Goal: Ask a question: Seek information or help from site administrators or community

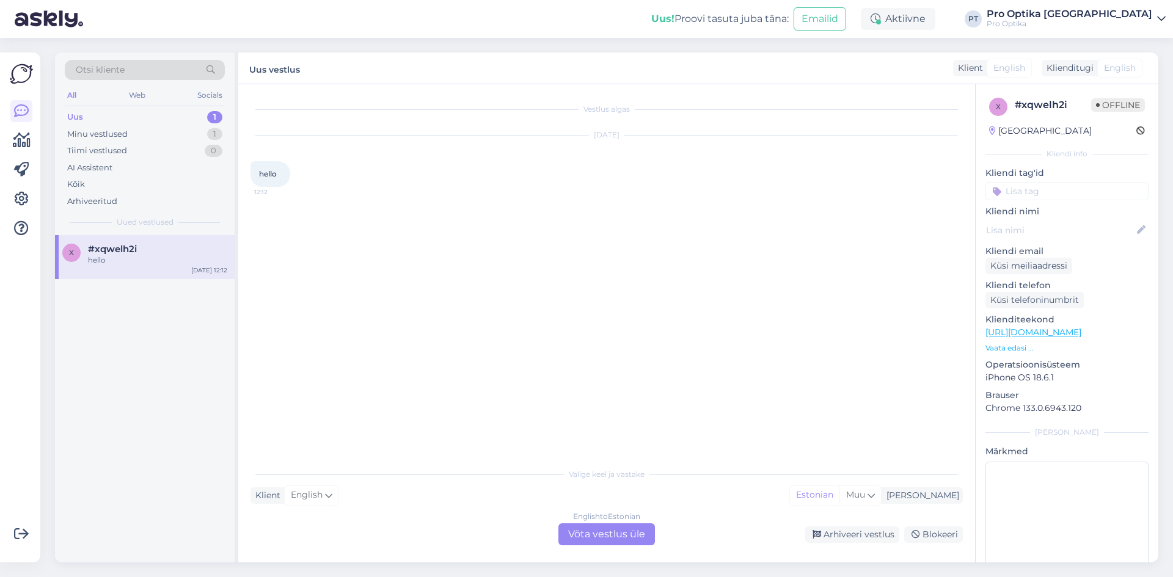
click at [595, 532] on div "English to Estonian Võta vestlus üle" at bounding box center [606, 535] width 97 height 22
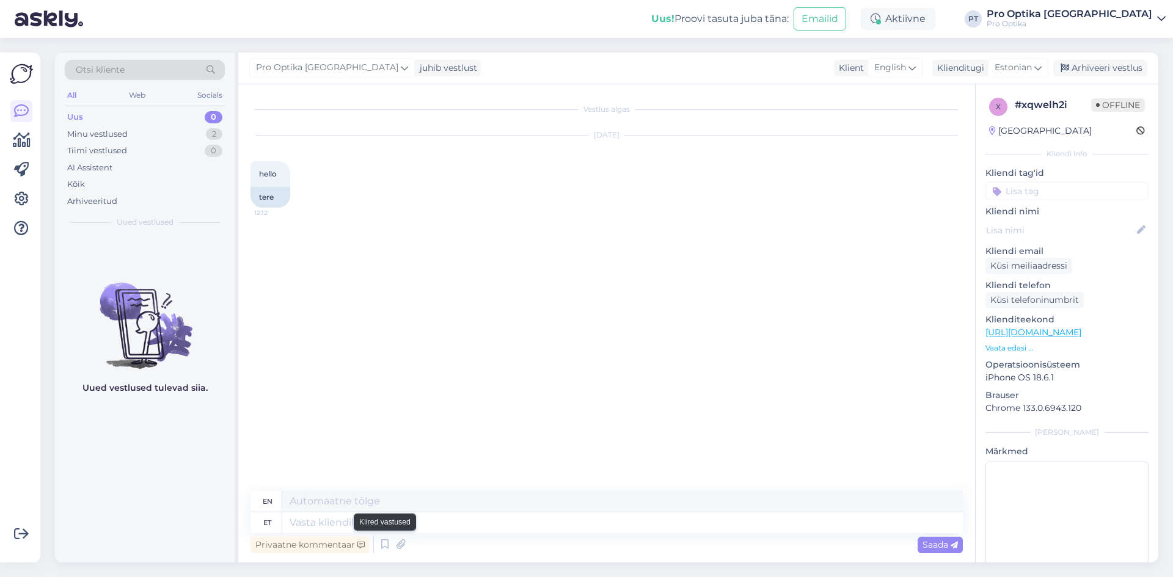
click at [376, 549] on div "Privaatne kommentaar Saada" at bounding box center [606, 544] width 712 height 23
click at [385, 544] on icon at bounding box center [385, 545] width 15 height 18
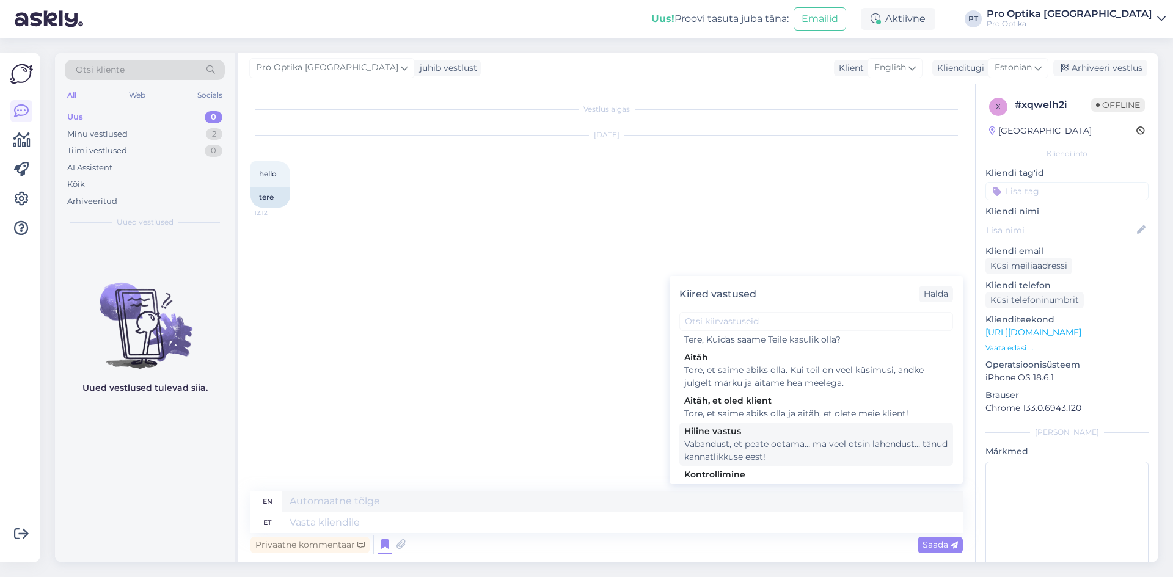
scroll to position [367, 0]
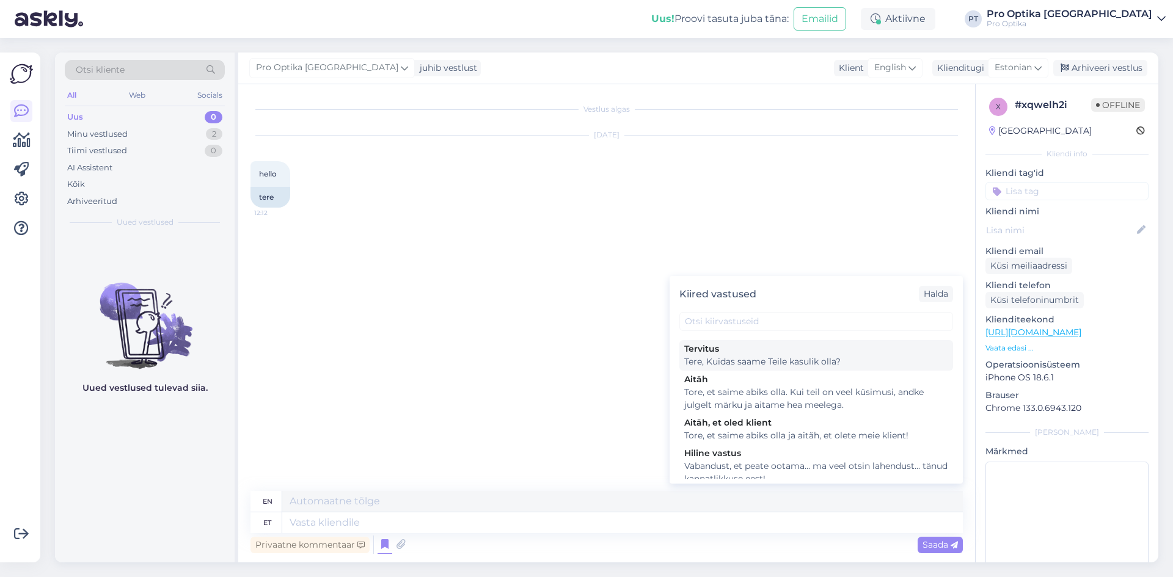
click at [756, 368] on div "Tere, Kuidas saame Teile kasulik olla?" at bounding box center [816, 362] width 264 height 13
type textarea "Hello, How can we be useful to you?"
type textarea "Tere, Kuidas saame Teile kasulik olla?"
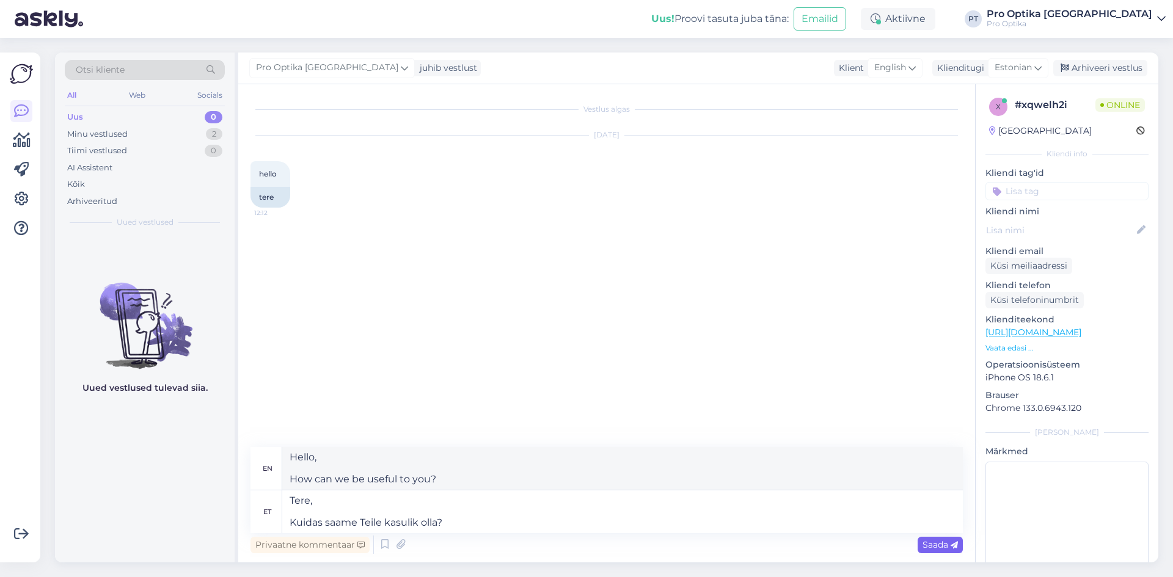
click at [952, 549] on icon at bounding box center [954, 545] width 7 height 7
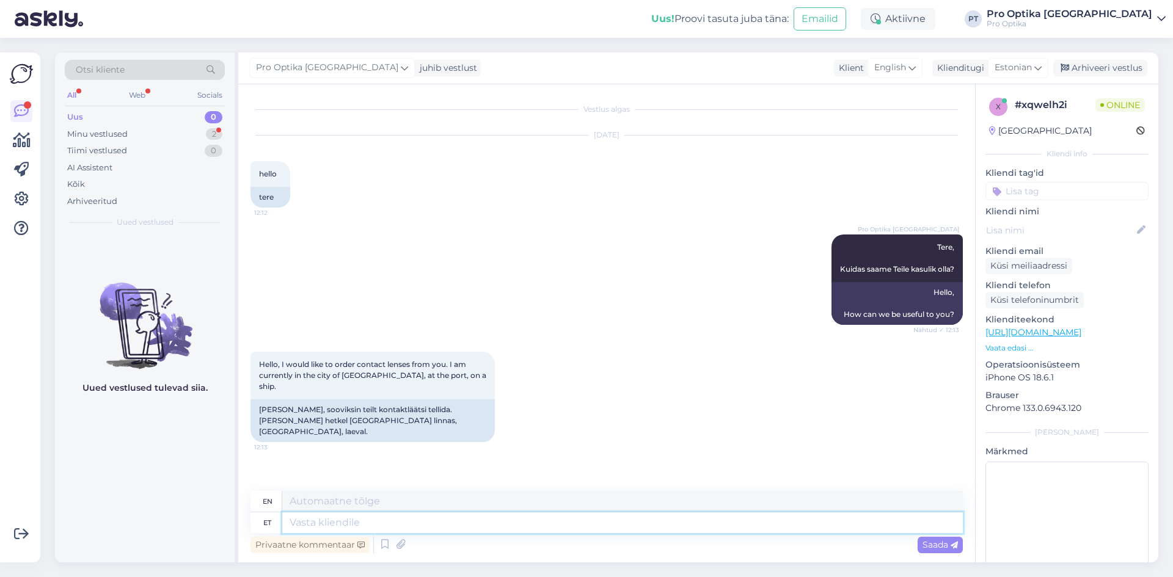
click at [359, 525] on textarea at bounding box center [622, 523] width 681 height 21
type textarea "Kuidas me"
type textarea "How"
type textarea "Kuidas me"
type textarea "How do we"
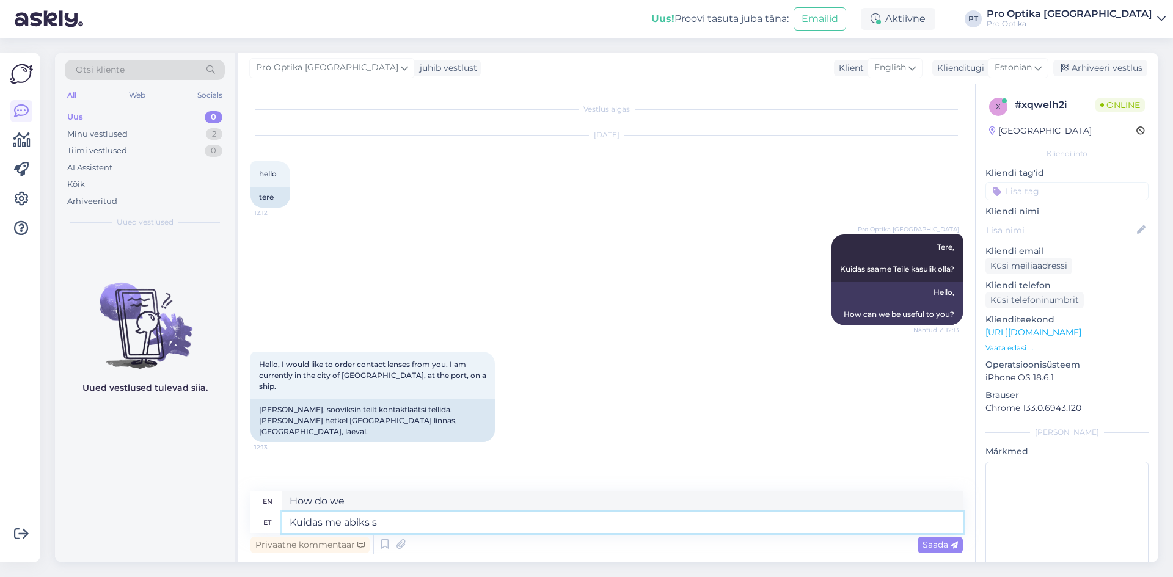
type textarea "Kuidas me abiks sa"
type textarea "How can we help?"
type textarea "Kuidas me abiks [PERSON_NAME]?"
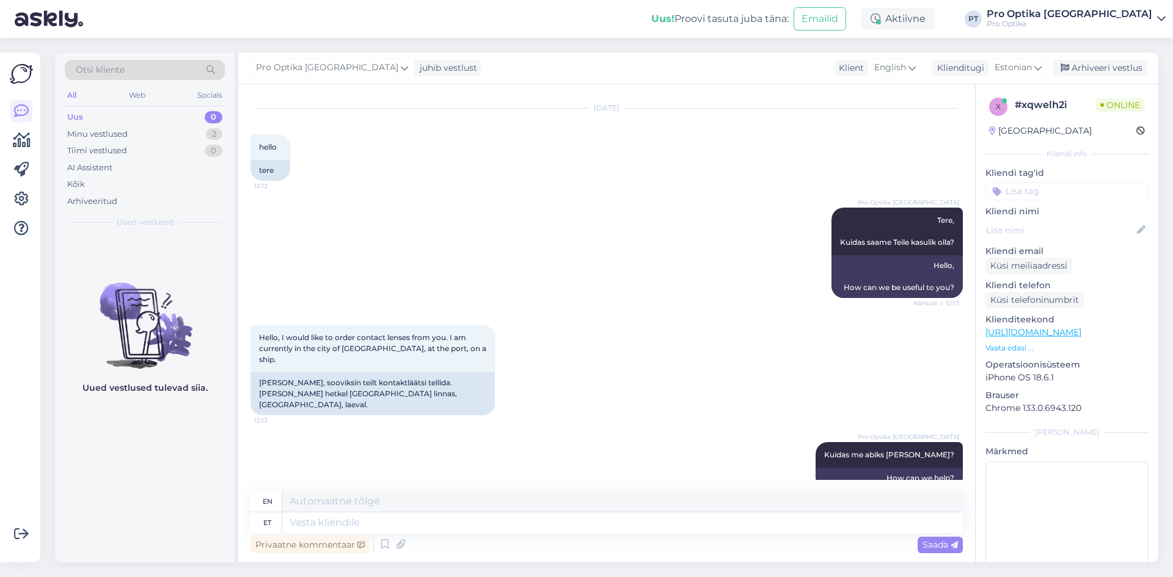
click at [139, 442] on div "Uued vestlused tulevad siia." at bounding box center [145, 398] width 180 height 327
click at [142, 134] on div "Minu vestlused 2" at bounding box center [145, 134] width 160 height 17
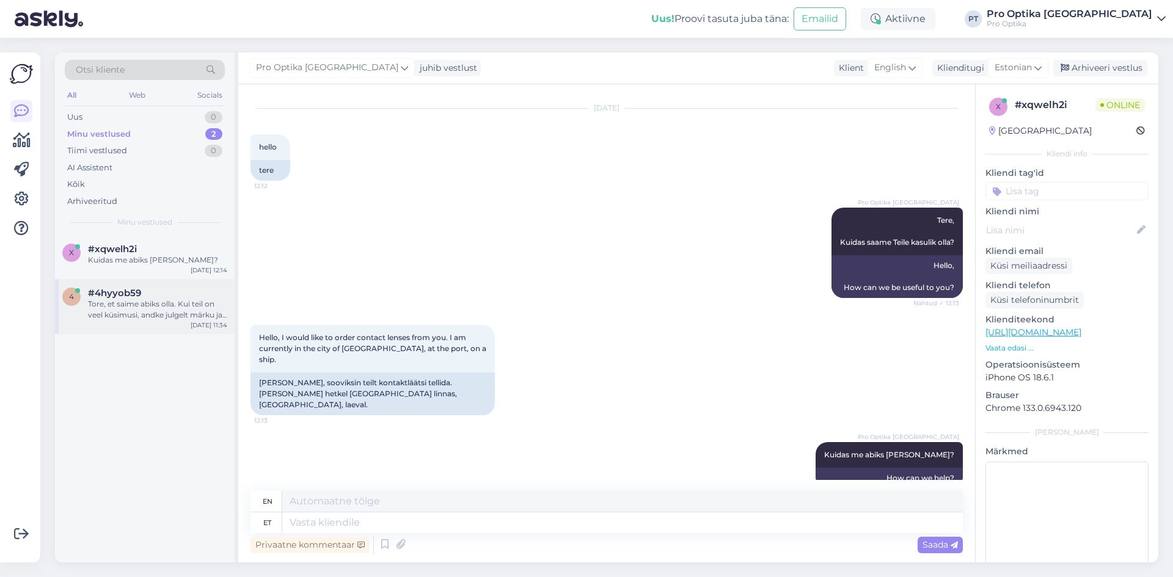
click at [134, 301] on div "Tore, et saime abiks olla. Kui teil on veel küsimusi, andke julgelt märku ja ai…" at bounding box center [157, 310] width 139 height 22
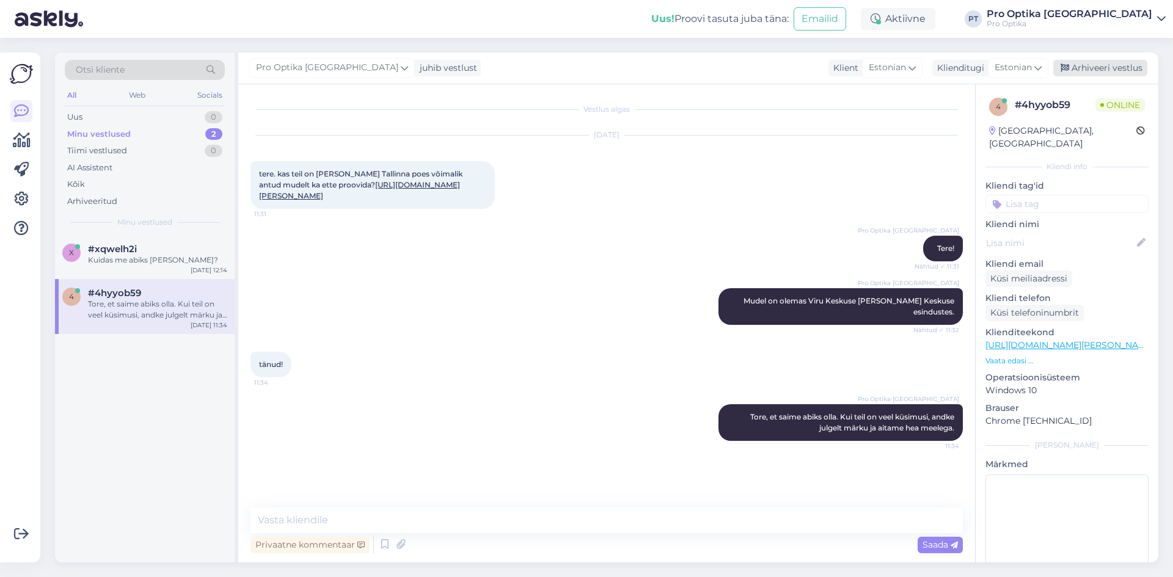
click at [1135, 67] on div "Arhiveeri vestlus" at bounding box center [1100, 68] width 94 height 16
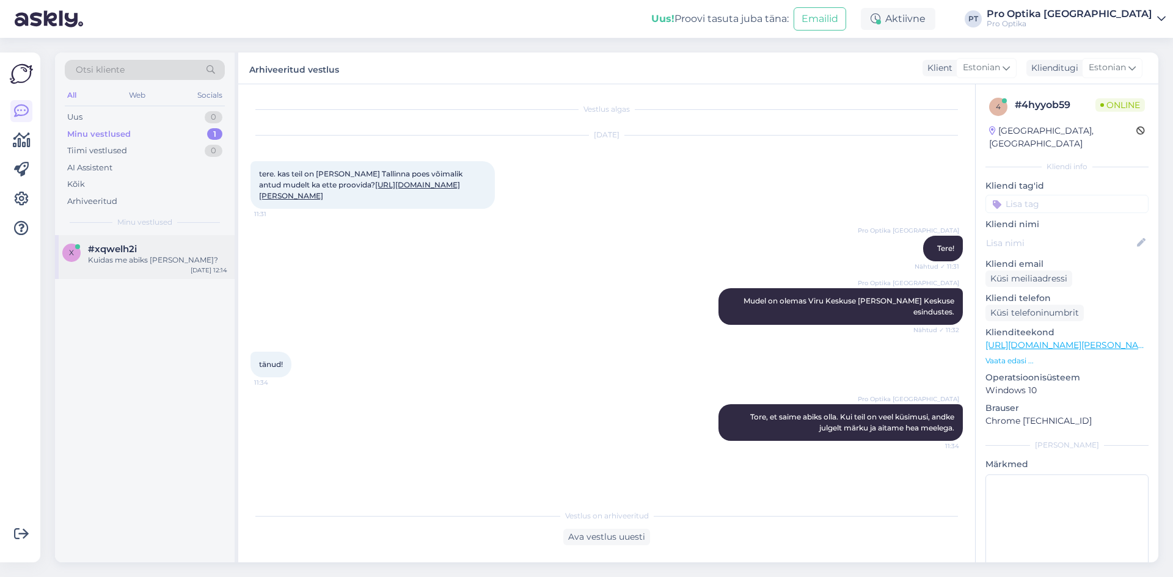
click at [181, 260] on div "Kuidas me abiks [PERSON_NAME]?" at bounding box center [157, 260] width 139 height 11
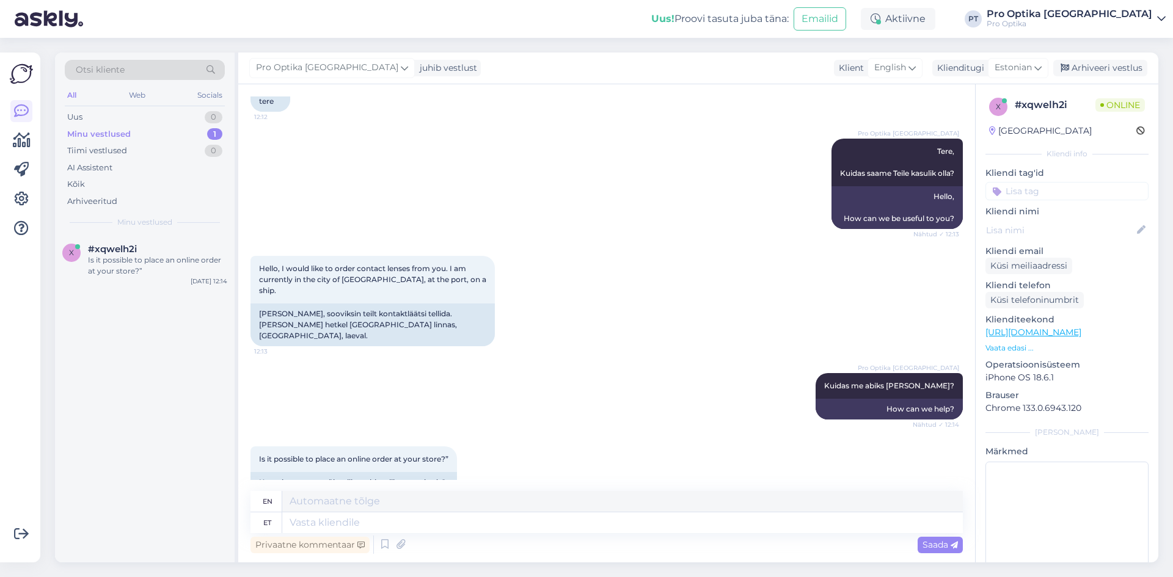
scroll to position [100, 0]
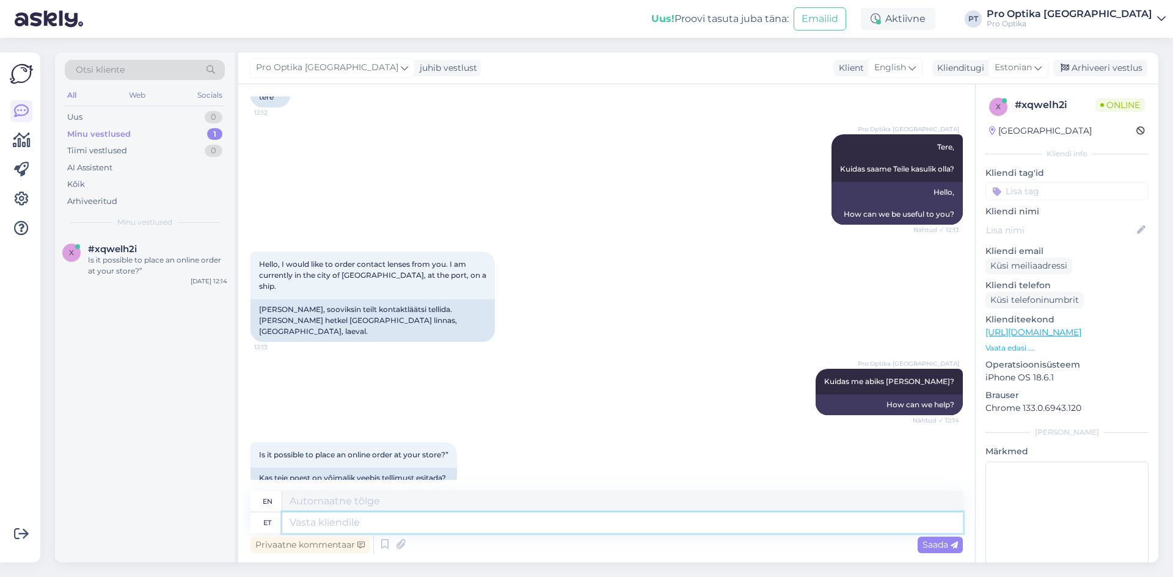
click at [428, 524] on textarea at bounding box center [622, 523] width 681 height 21
type textarea "Jah o"
type textarea "Yes"
type textarea "Jah, o"
type textarea "Yes,"
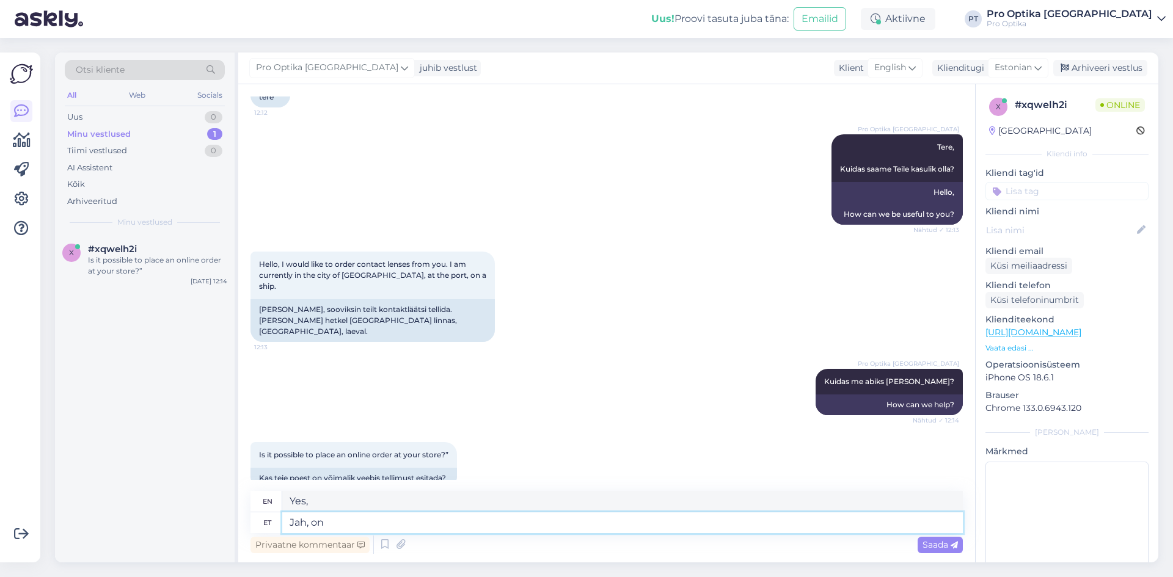
type textarea "Jah, on i"
type textarea "Yes, it is."
type textarea "Jah, on ikka."
type textarea "Yes, it still is."
type textarea "Jah, on ikka."
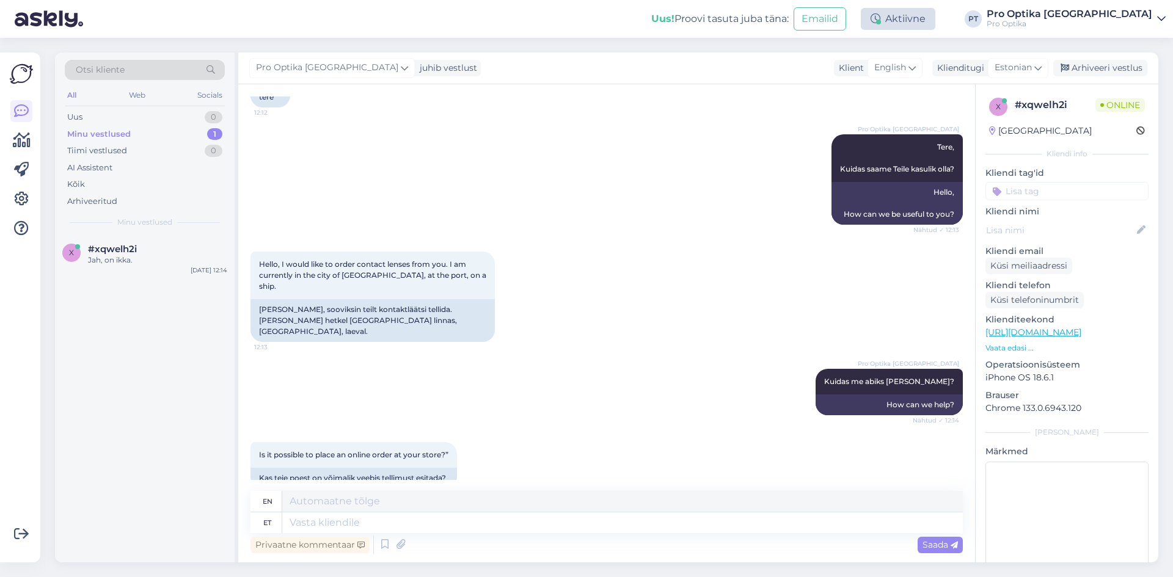
click at [935, 11] on div "Aktiivne" at bounding box center [898, 19] width 75 height 22
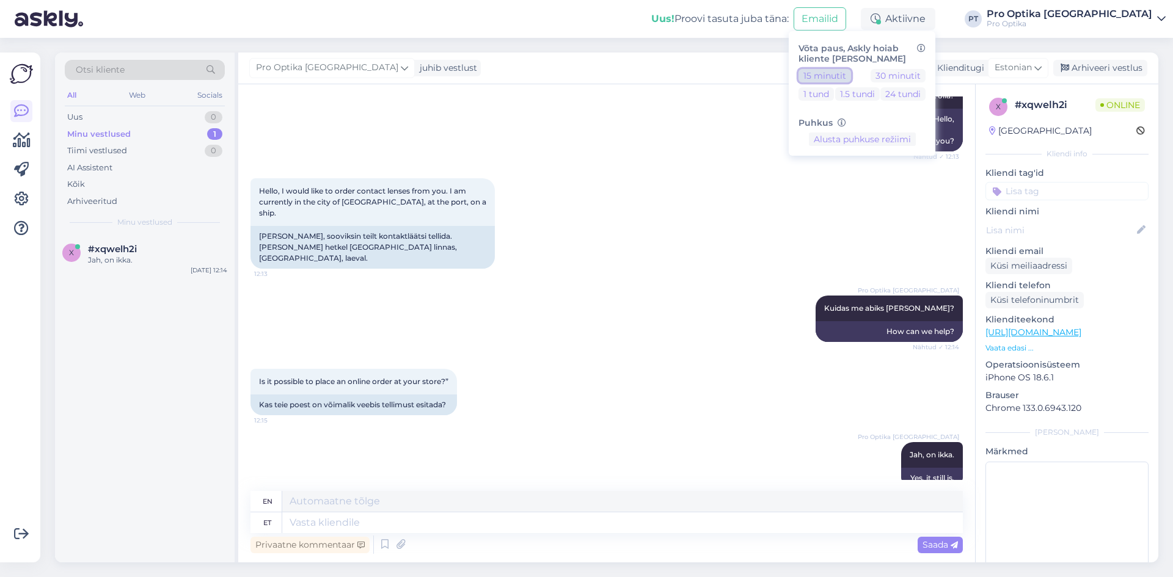
click at [851, 73] on button "15 minutit" at bounding box center [824, 75] width 53 height 13
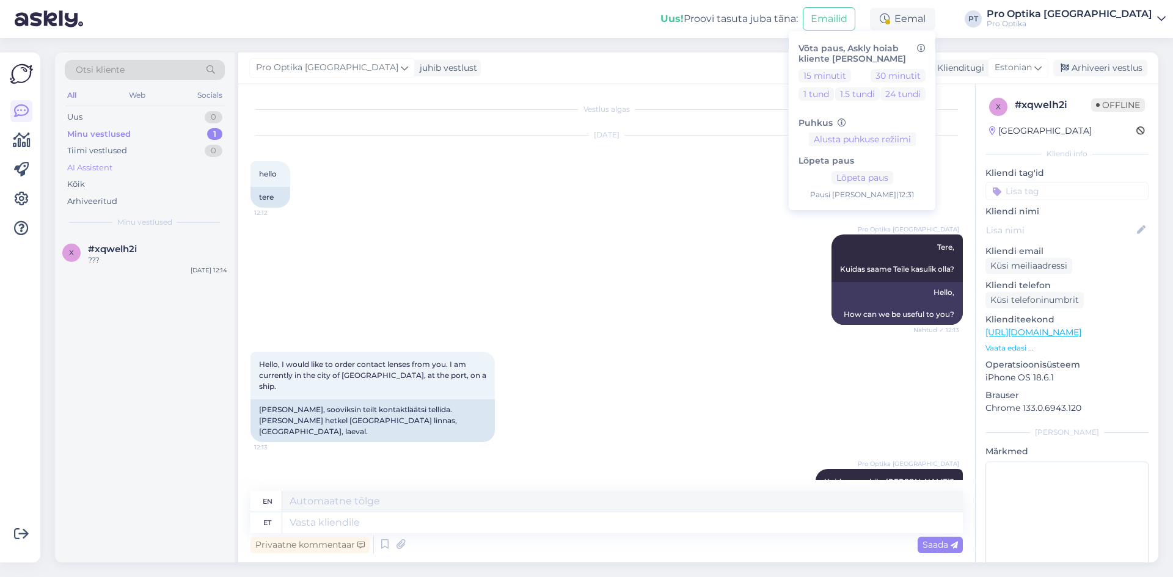
scroll to position [599, 0]
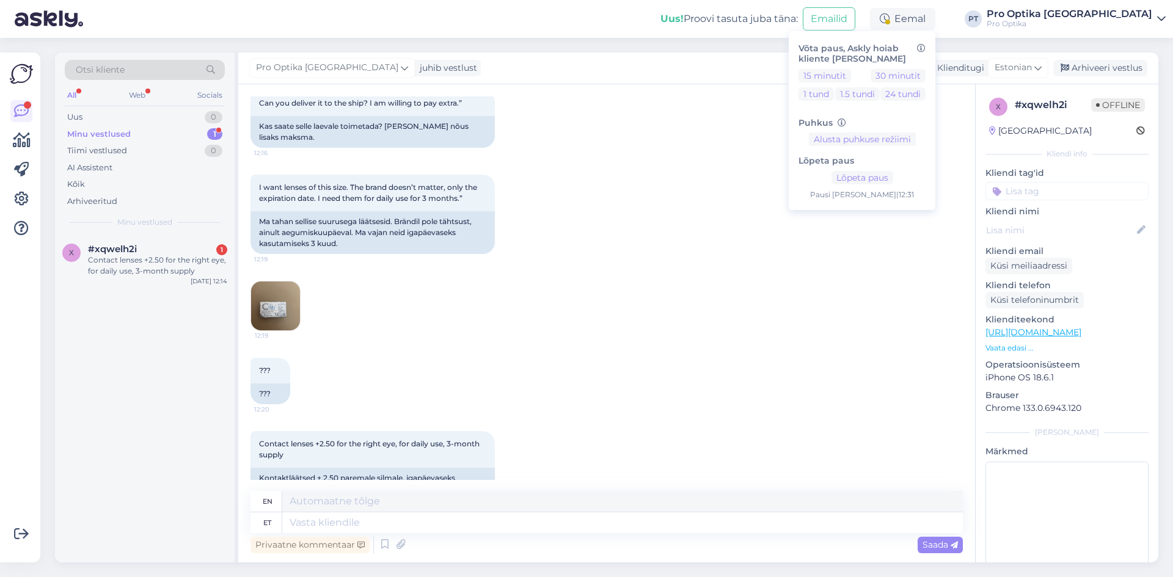
drag, startPoint x: 145, startPoint y: 517, endPoint x: 254, endPoint y: 487, distance: 112.9
click at [146, 517] on div "x #xqwelh2i 1 Contact lenses +2.50 for the right eye, for daily use, 3-month su…" at bounding box center [145, 398] width 180 height 327
click at [376, 475] on div "Contact lenses +2.50 for the right eye, for daily use, 3-month supply 12:21 Kon…" at bounding box center [606, 465] width 712 height 95
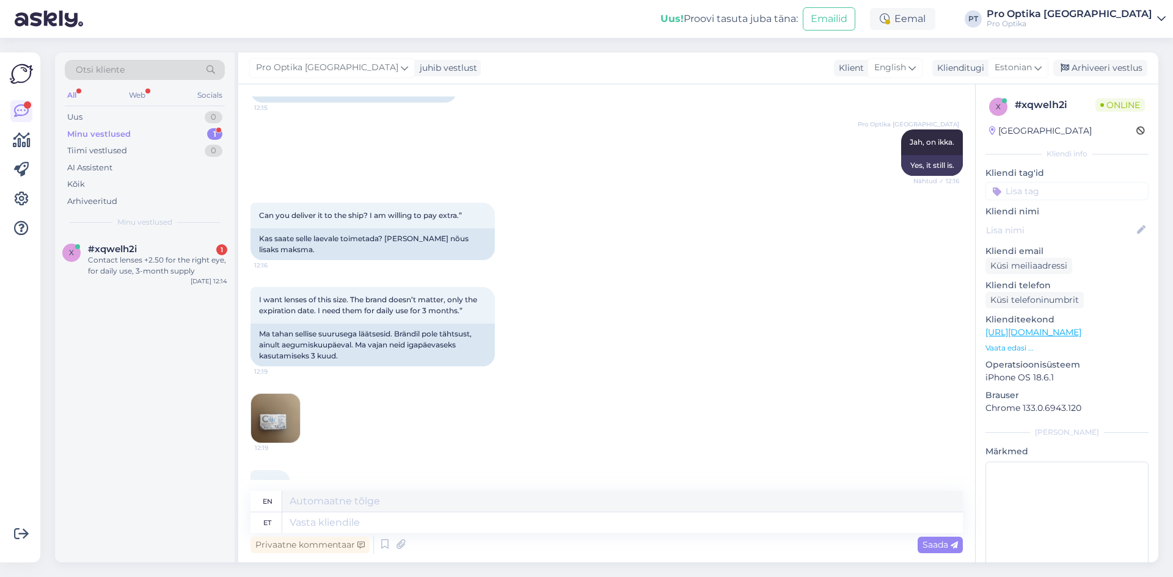
scroll to position [476, 0]
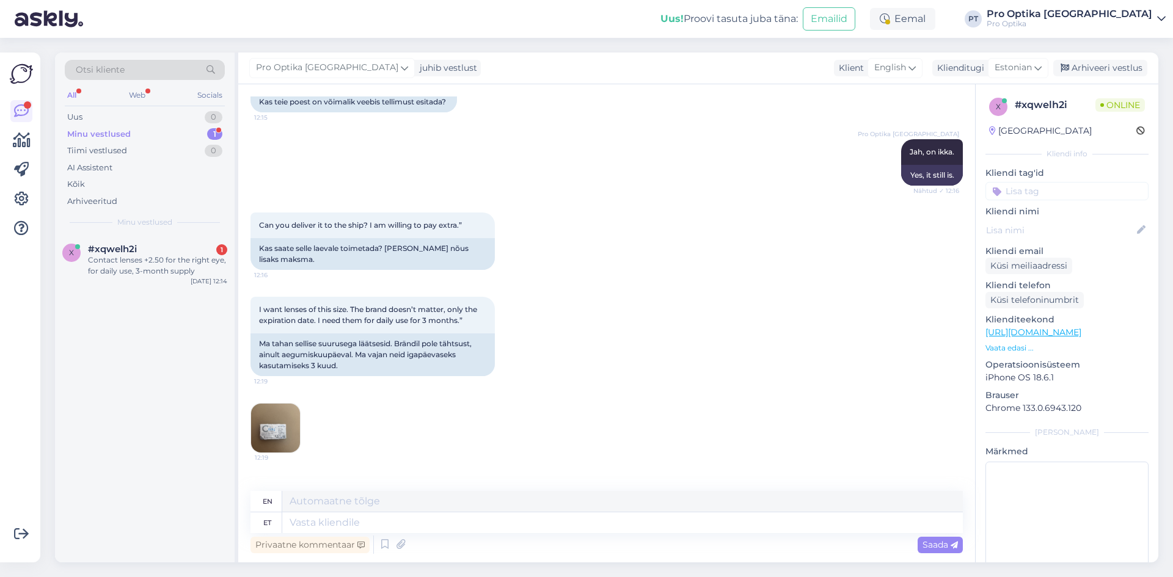
click at [275, 404] on img at bounding box center [275, 428] width 49 height 49
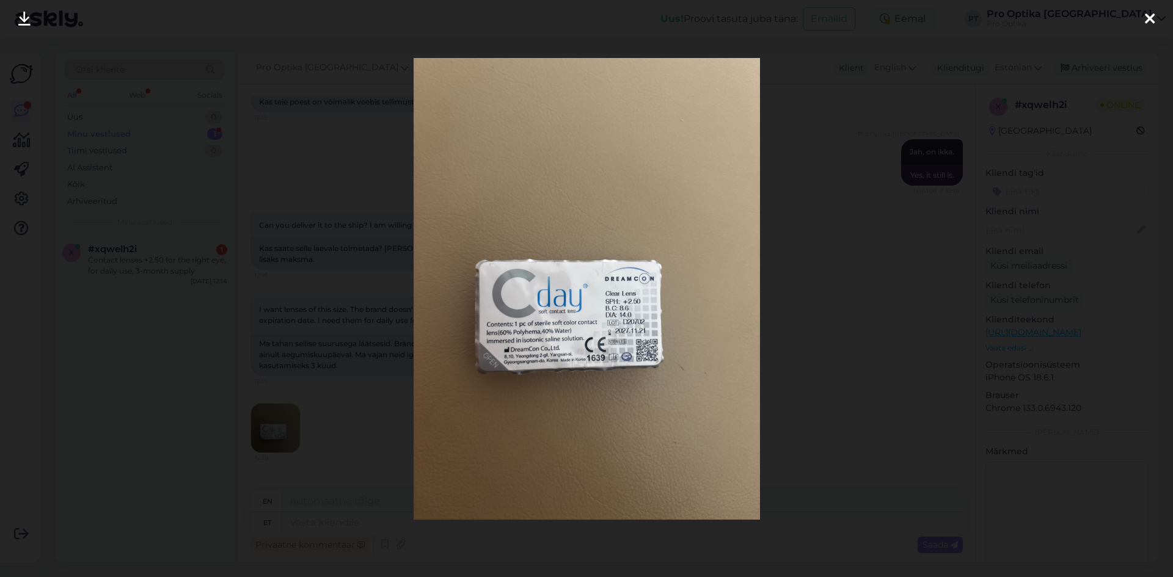
click at [820, 340] on div at bounding box center [586, 288] width 1173 height 577
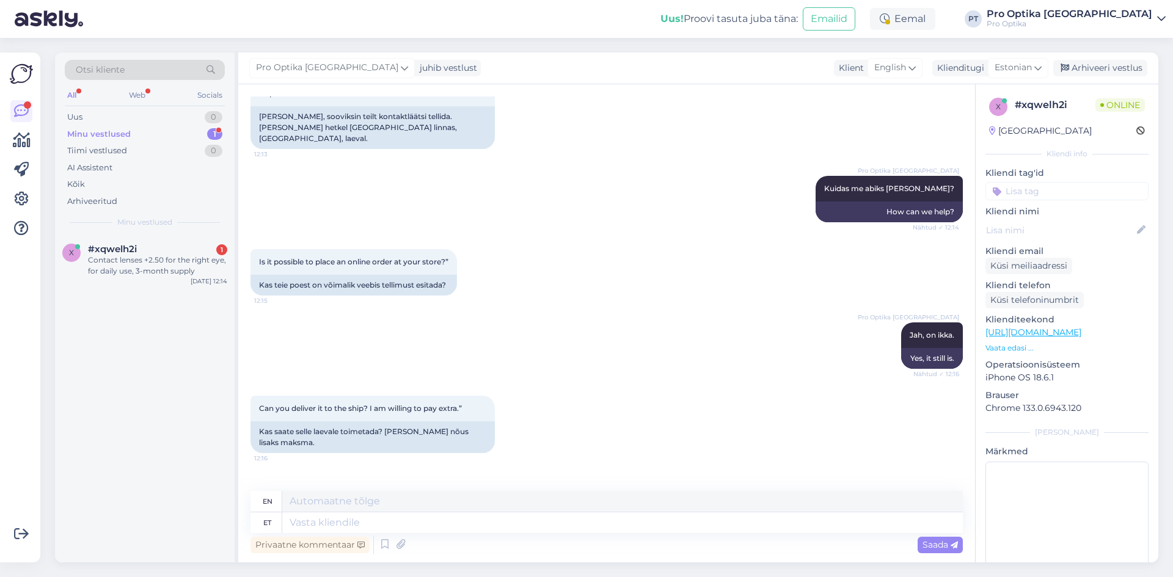
scroll to position [599, 0]
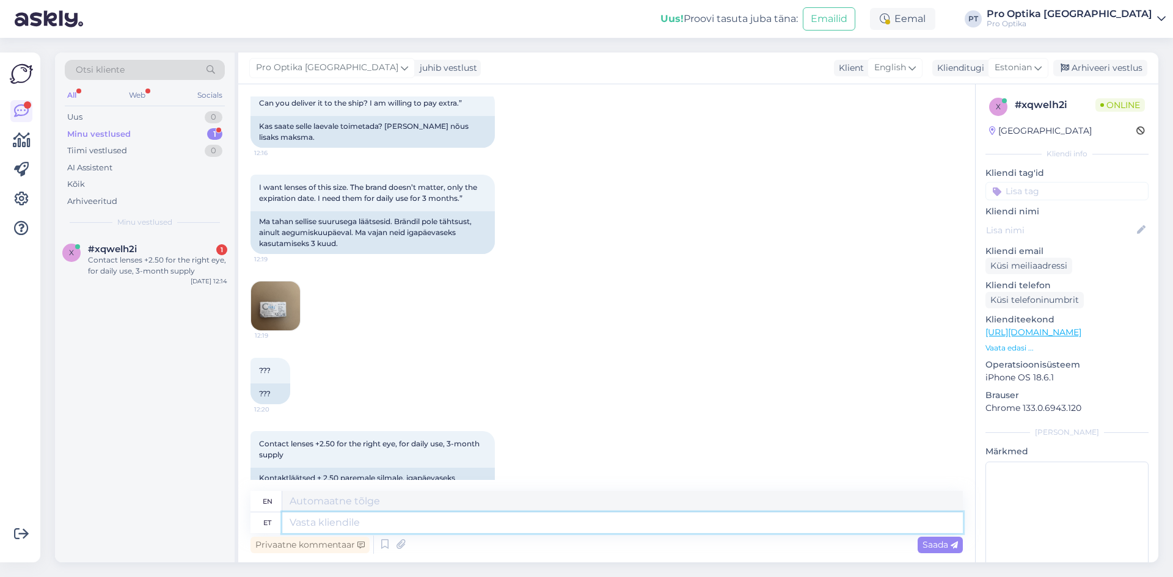
click at [388, 526] on textarea at bounding box center [622, 523] width 681 height 21
type textarea "Saaksime l"
type textarea "We could"
type textarea "Saaksime lisatasu ee"
type textarea "We would get an extra charge."
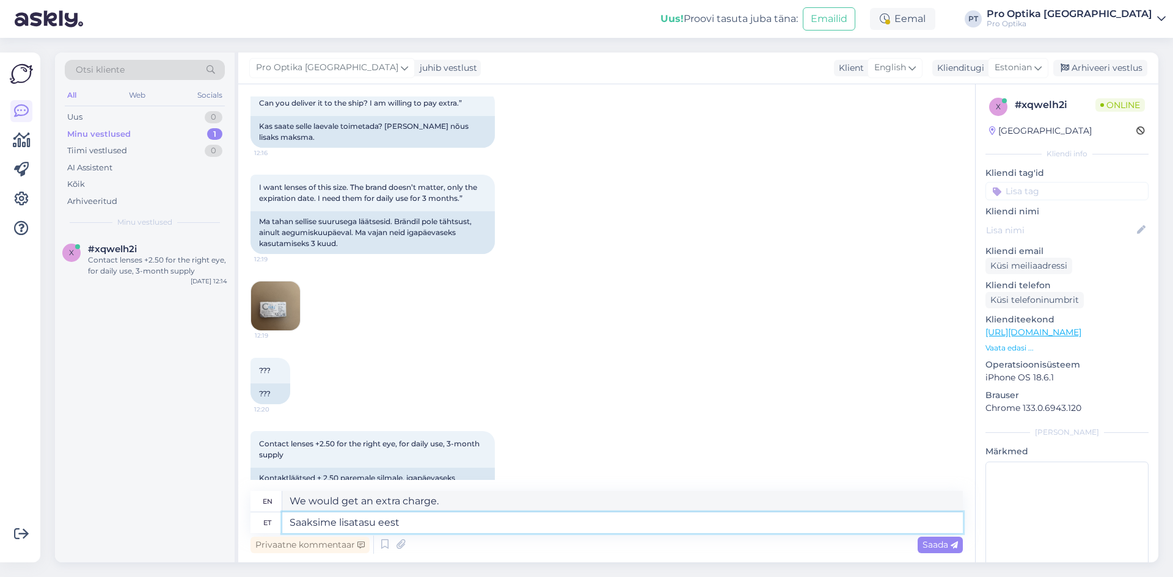
type textarea "Saaksime lisatasu eest"
type textarea "We could get it for an extra fee."
type textarea "Saaksime lisatasu eest läätsed t"
type textarea "We could get lenses for an extra fee."
type textarea "Saaksime [PERSON_NAME] eest läätsed toimetada s"
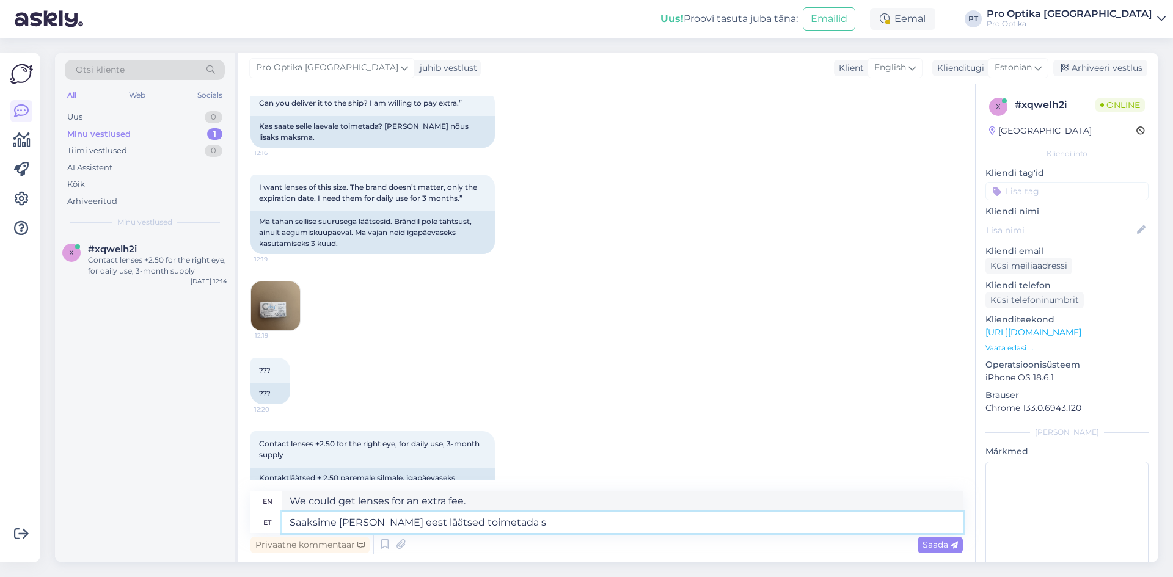
type textarea "We could deliver the lenses for an additional fee."
type textarea "Saaksime lisatasu eest läätsed toimetada sadamasse."
type textarea "We could deliver the lenses to the port for an additional fee."
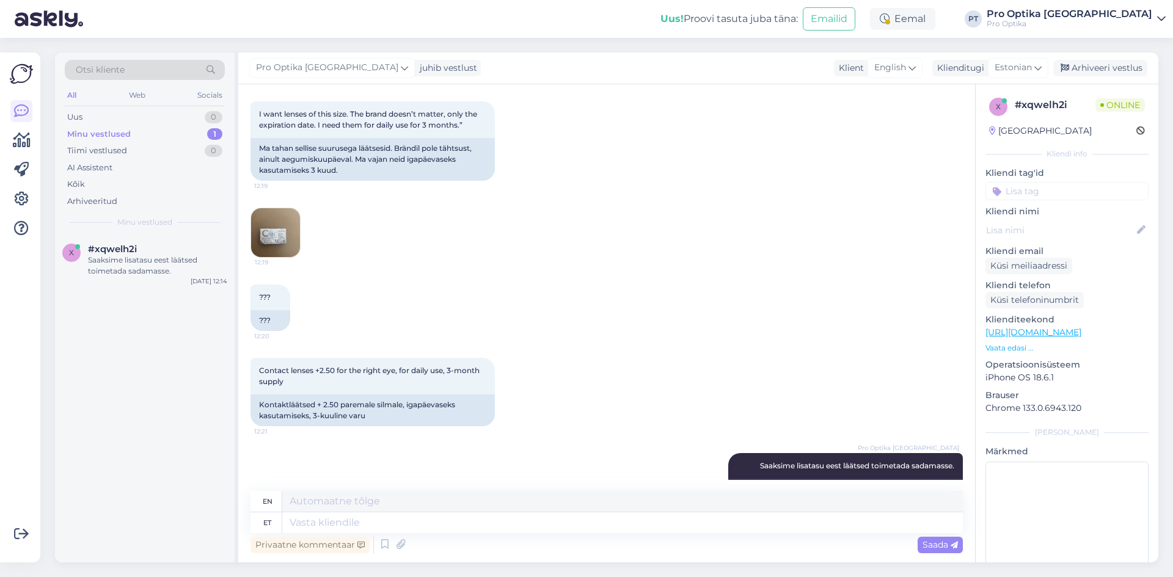
click at [89, 422] on div "x #xqwelh2i Saaksime lisatasu eest läätsed toimetada sadamasse. [DATE] 12:14" at bounding box center [145, 398] width 180 height 327
click at [211, 393] on div "x #xqwelh2i Saaksime lisatasu eest läätsed toimetada sadamasse. [DATE] 12:14" at bounding box center [145, 398] width 180 height 327
click at [165, 429] on div "x #xqwelh2i Saaksime lisatasu eest läätsed toimetada sadamasse. [DATE] 12:14" at bounding box center [145, 398] width 180 height 327
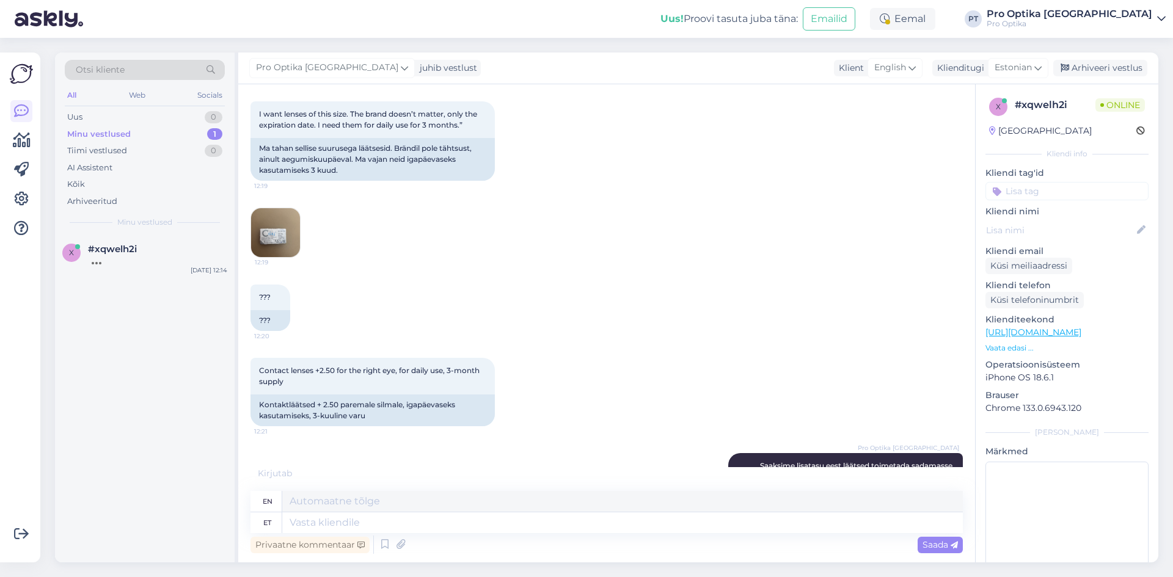
scroll to position [745, 0]
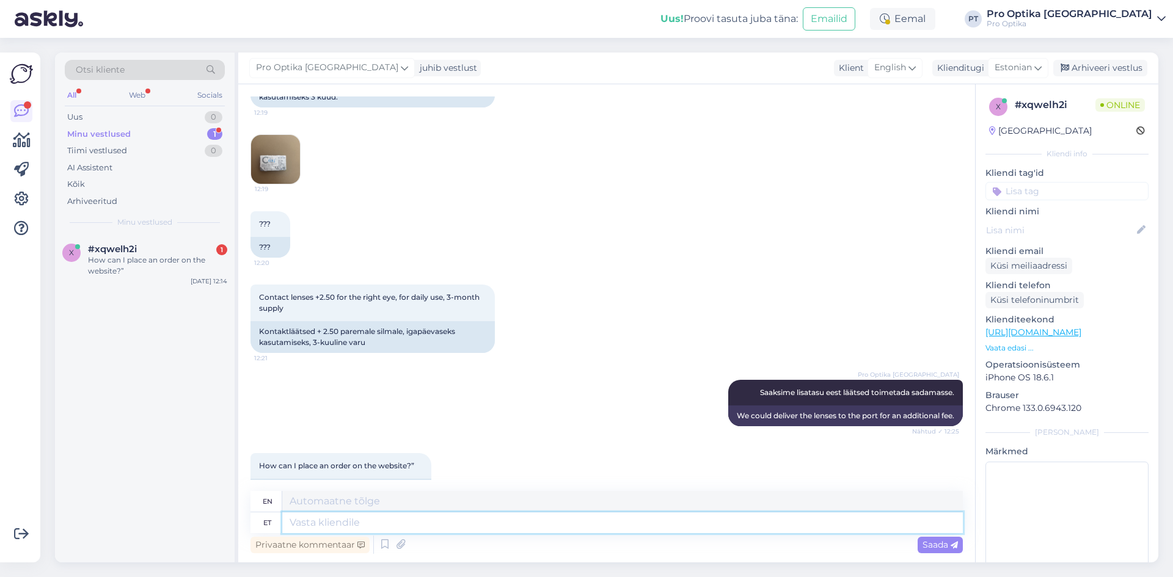
click at [346, 518] on textarea at bounding box center [622, 523] width 681 height 21
type textarea "Kas T"
type textarea "Is"
type textarea "Kas Te s"
type textarea "Are you"
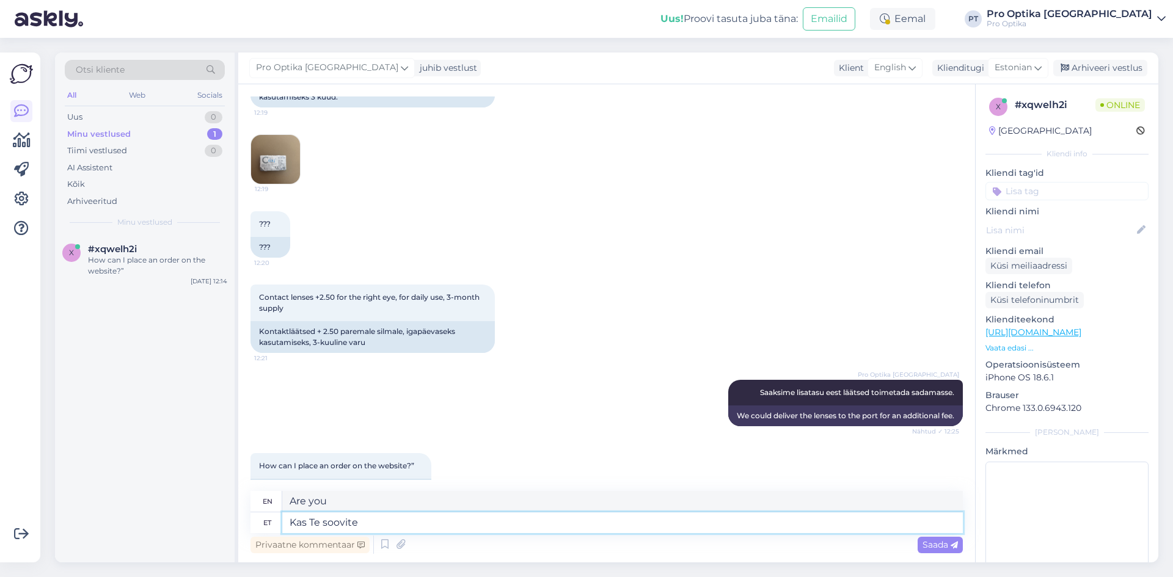
type textarea "Kas Te soovite"
type textarea "Do you want"
type textarea "Kas Te soovite kuu"
type textarea "Do you want the moon?"
type textarea "Kas Te soovite kuuajaseid"
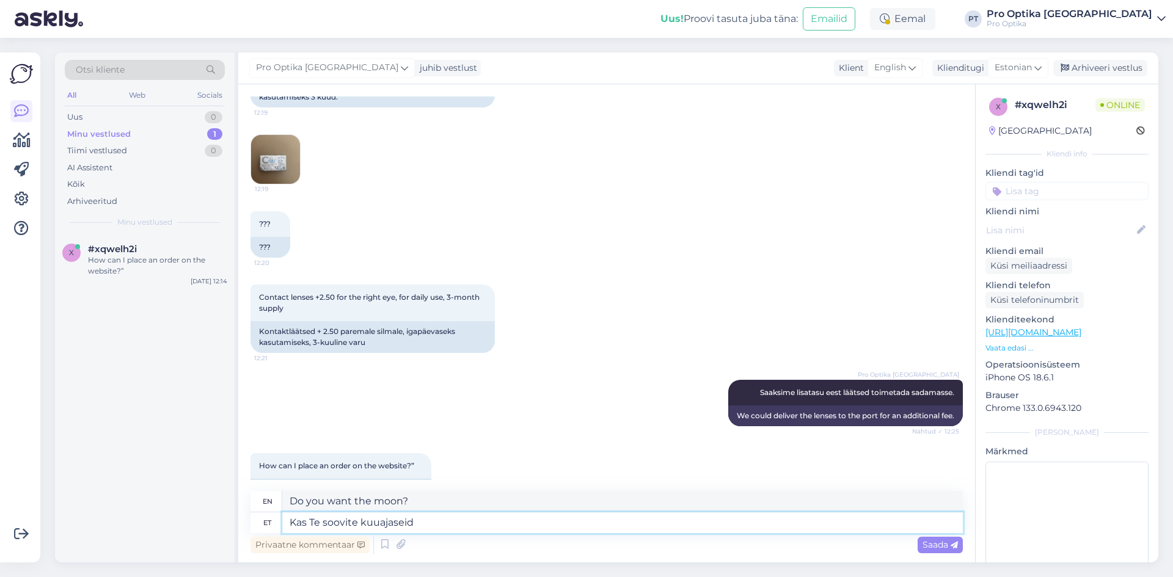
type textarea "Do you want monthly"
type textarea "Kas Te soovite kuuajaseid või"
type textarea "Do you want monthly or"
type textarea "Kas Te soovite kuuajaseid või ühepäevaseid"
type textarea "Do you want monthly or one-day"
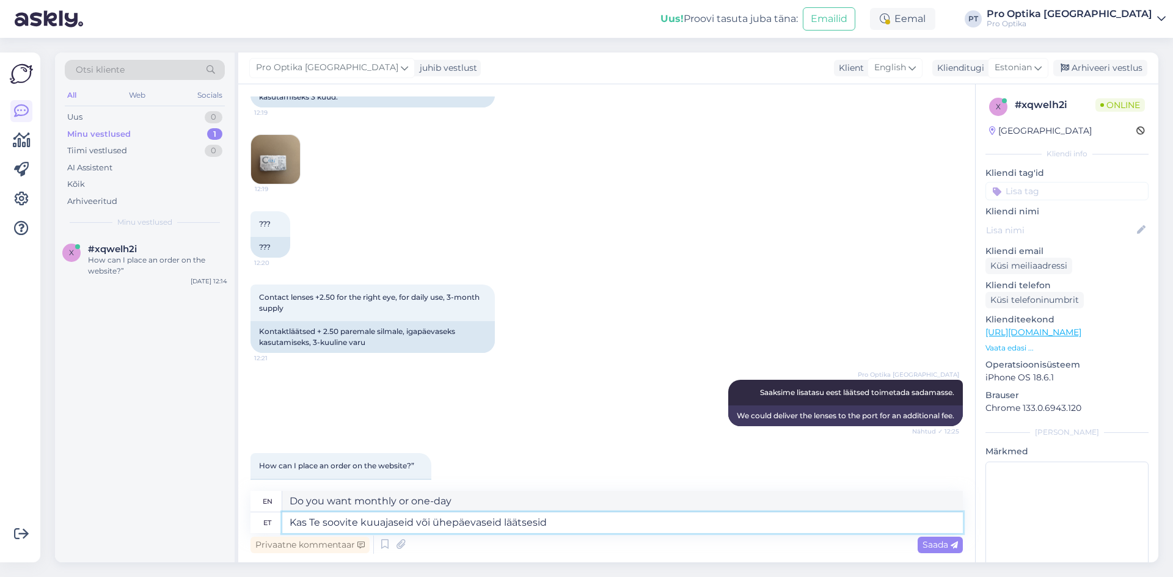
type textarea "Kas Te soovite kuuajaseid või ühepäevaseid läätsesid?"
type textarea "Do you want monthly or daily lenses?"
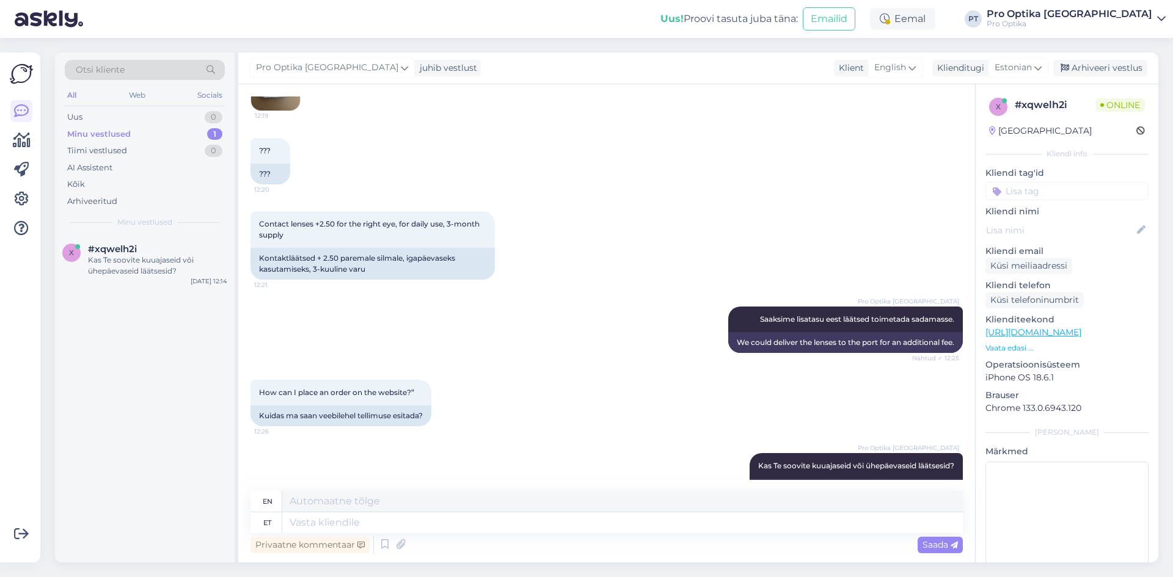
click at [150, 437] on div "x #xqwelh2i Kas Te soovite kuuajaseid või ühepäevaseid läätsesid? [DATE] 12:14" at bounding box center [145, 398] width 180 height 327
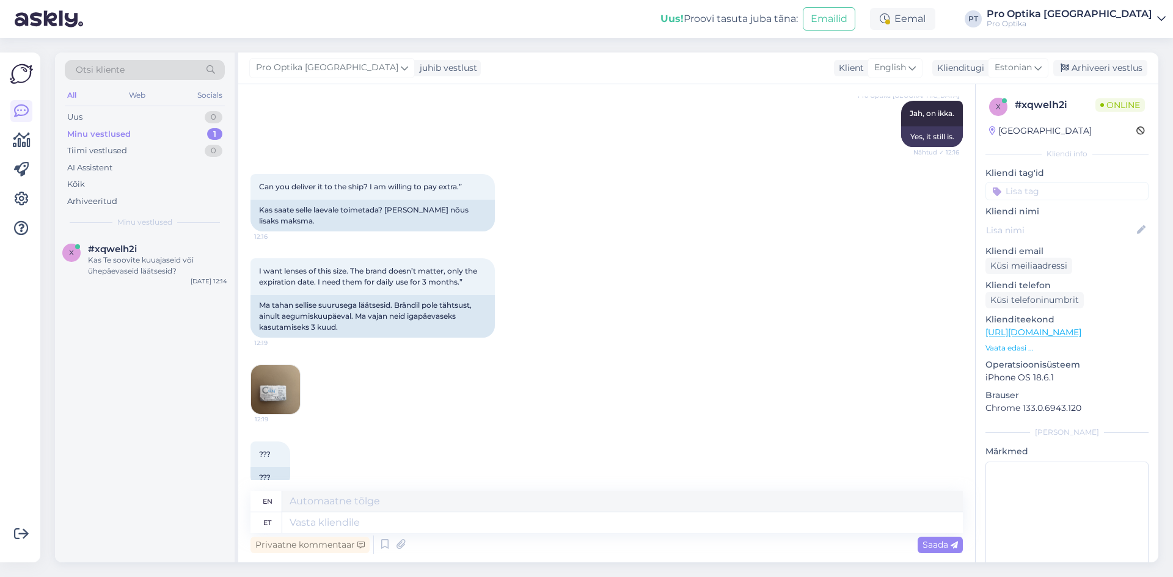
scroll to position [513, 0]
click at [286, 367] on img at bounding box center [275, 391] width 49 height 49
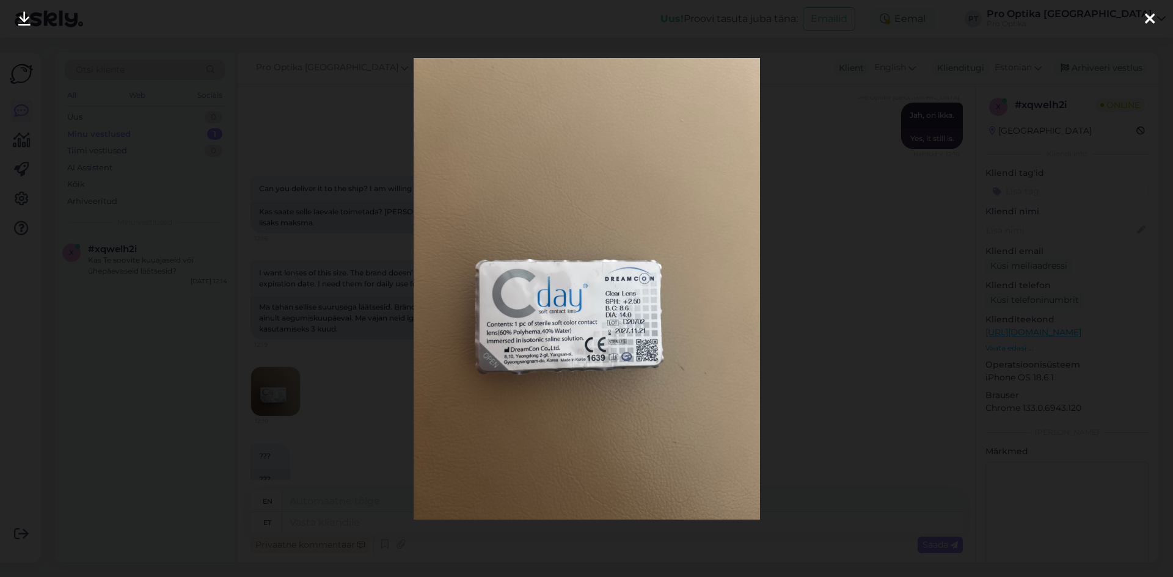
click at [774, 335] on div at bounding box center [586, 288] width 1173 height 577
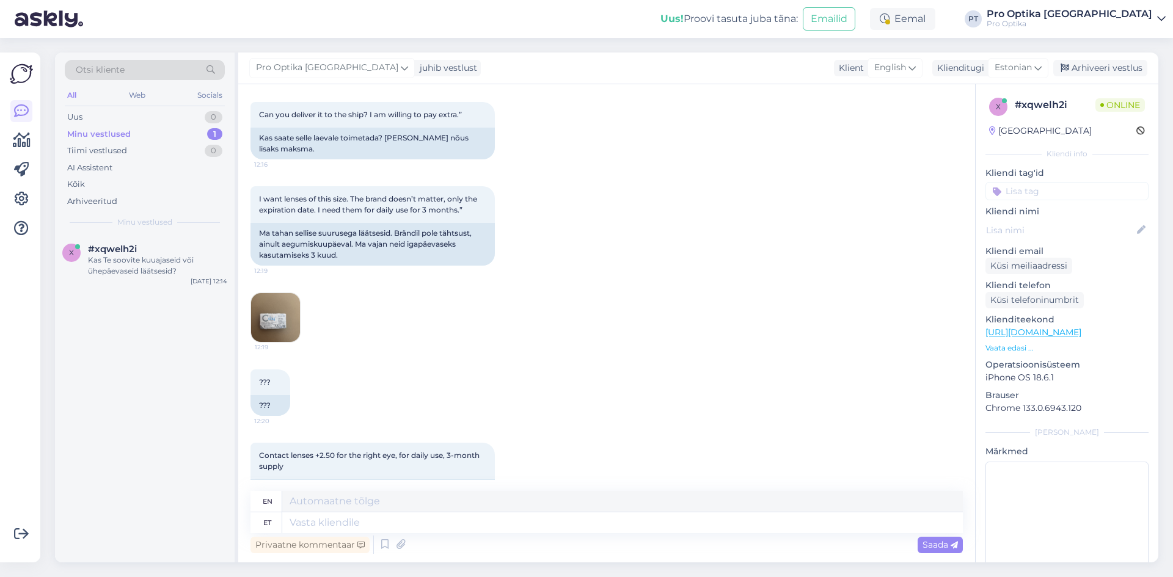
scroll to position [819, 0]
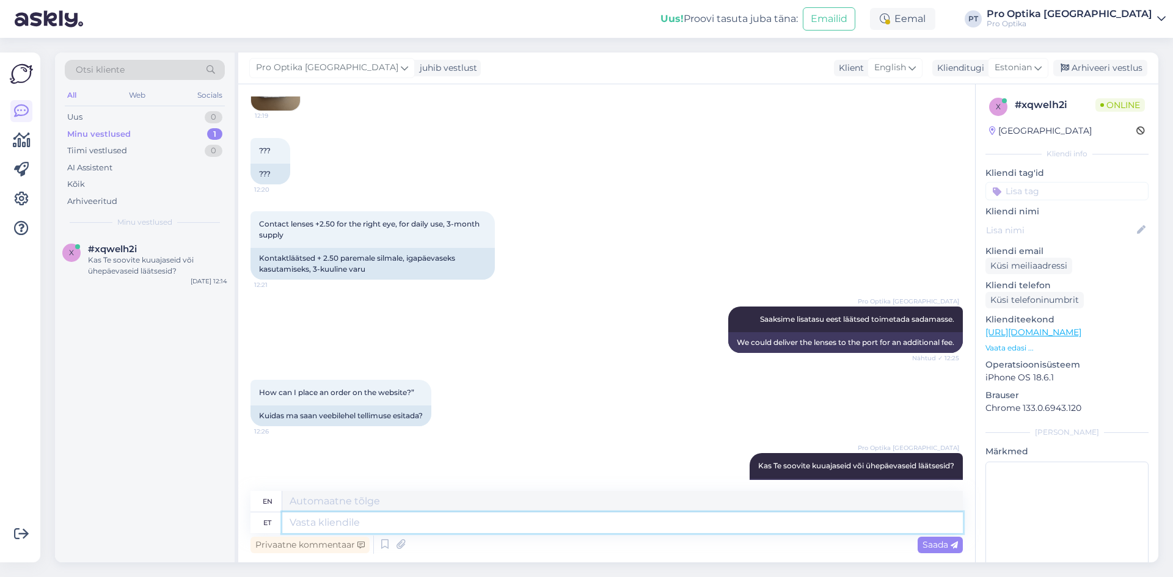
click at [561, 528] on textarea at bounding box center [622, 523] width 681 height 21
type textarea "Teie"
type textarea "Your"
type textarea "Teie tugevustega"
type textarea "With your strengths"
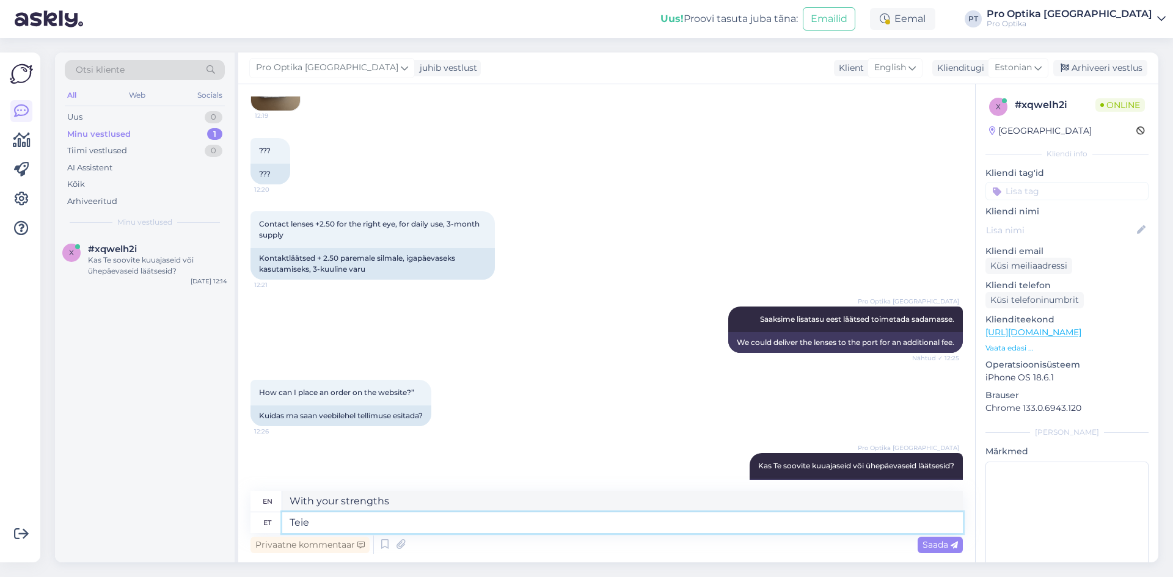
type textarea "Teie"
type textarea "Your"
type textarea "T"
type textarea "Teie r"
type textarea "Your"
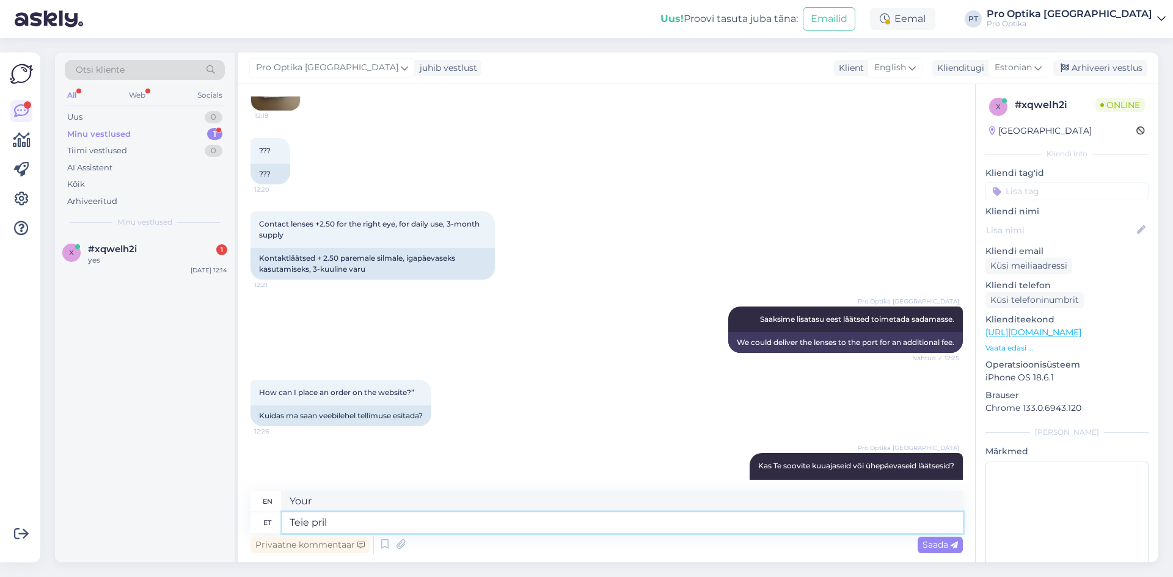
scroll to position [892, 0]
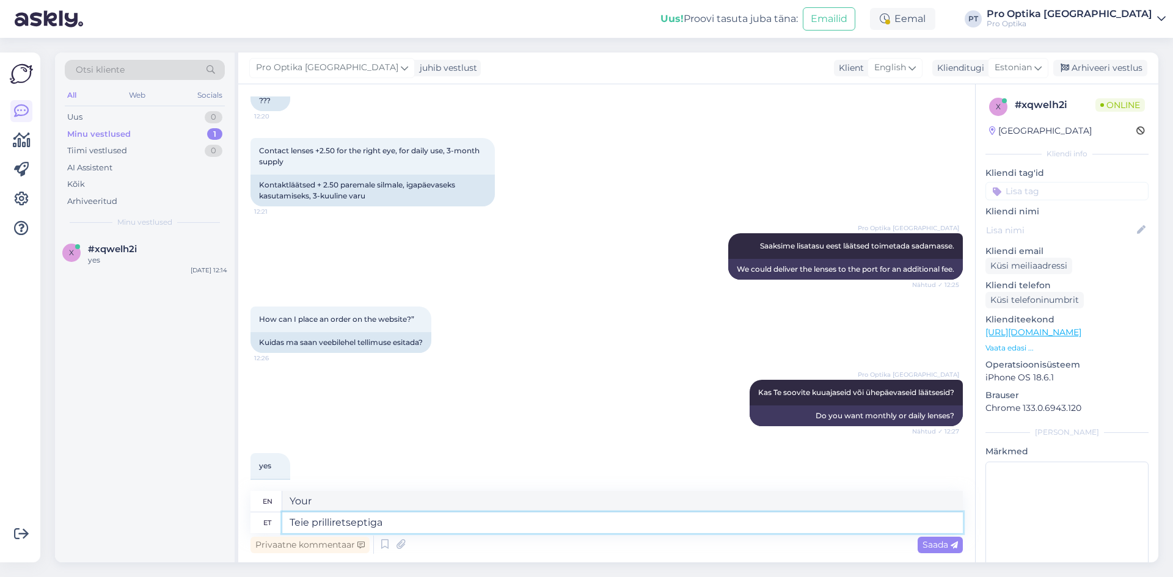
type textarea "Teie prilliretseptiga"
type textarea "With your eyeglass prescription"
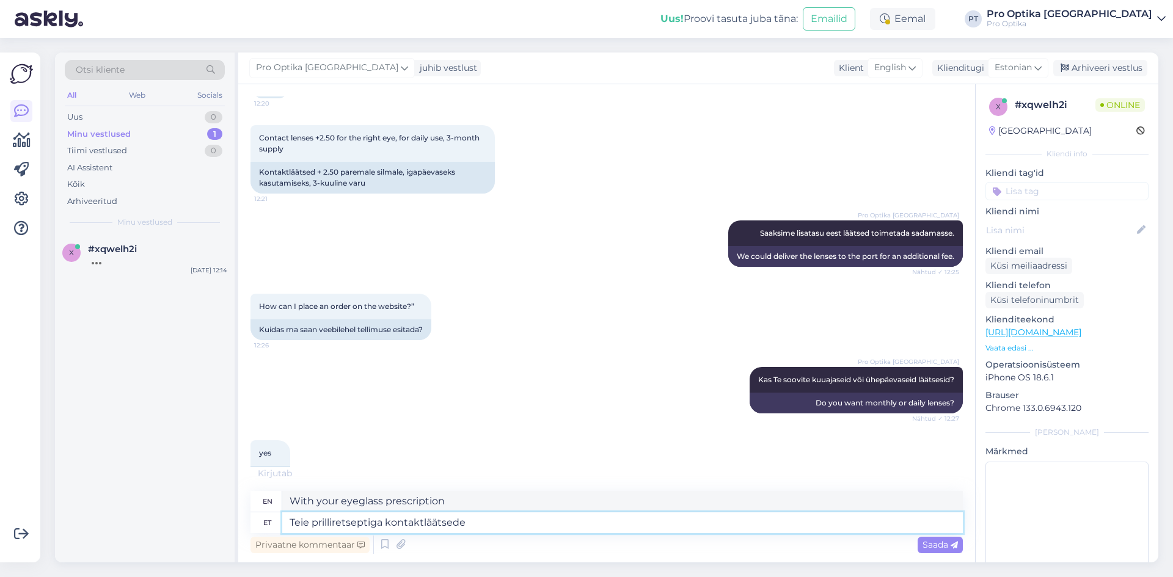
type textarea "Teie prilliretseptiga kontaktläätsede t"
type textarea "Contact lenses with your prescription"
type textarea "Teie prilliretseptiga kontaktläätsede tarneaeg o"
type textarea "Delivery time for contact lenses with your prescription"
type textarea "Teie prilliretseptiga kontaktläätsede tarneaeg on"
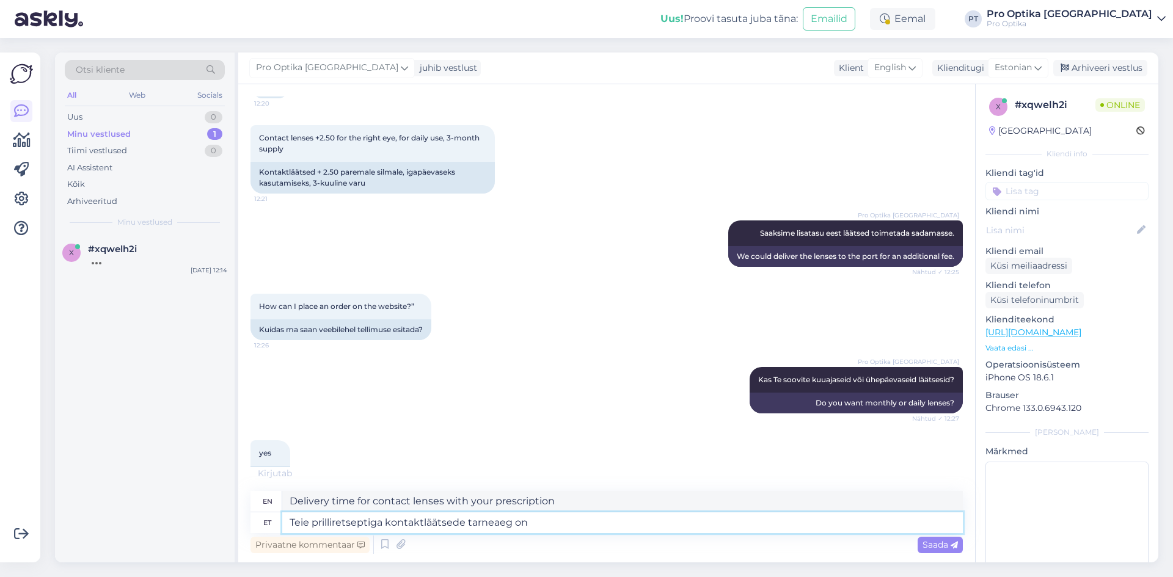
type textarea "The delivery time for contact lenses with your prescription is"
type textarea "Teie prilliretseptiga kontaktläätsede tarneaeg on 2-3"
type textarea "The delivery time for contact lenses with your prescription is 2-3"
type textarea "Teie prilliretseptiga kontaktläätsede tarneaeg on 2-3 nädalat."
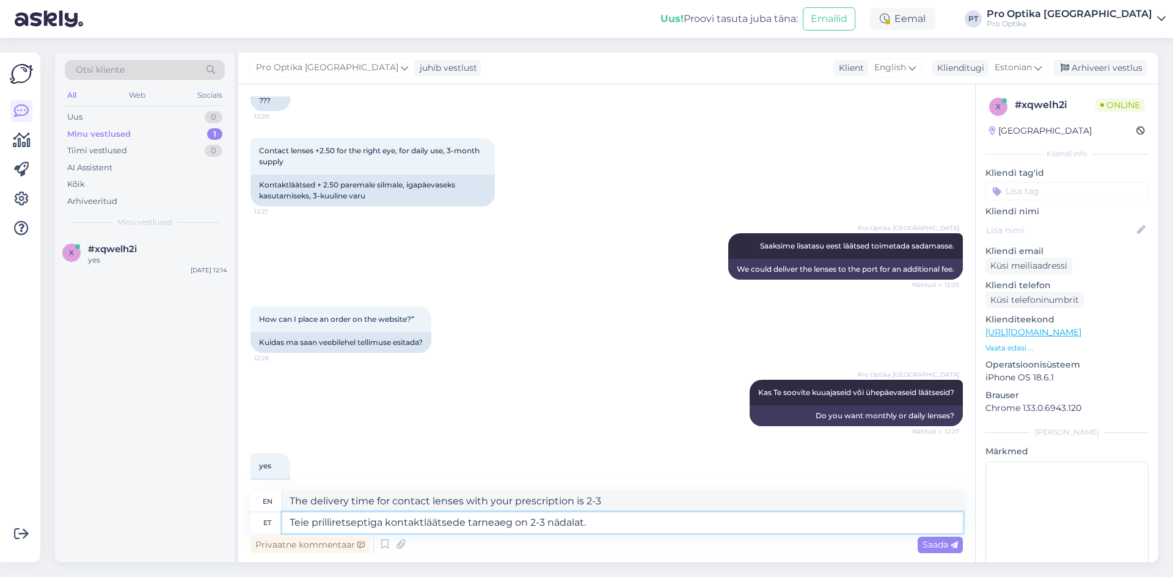
type textarea "The delivery time for contact lenses with your eyeglass prescription is 2-3 wee…"
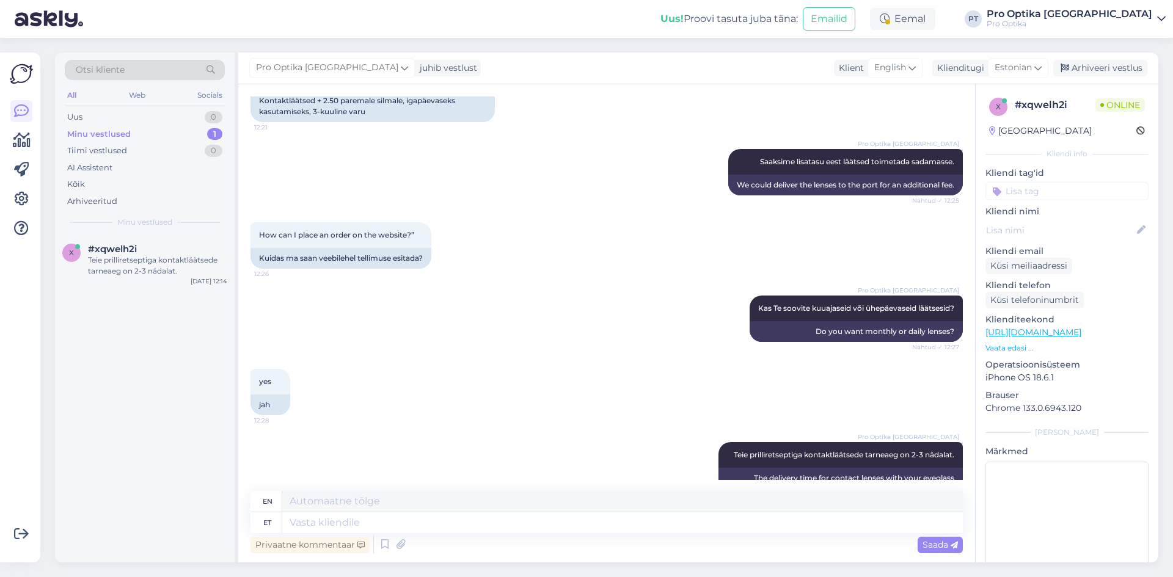
click at [111, 430] on div "x #xqwelh2i Teie prilliretseptiga kontaktläätsede tarneaeg on 2-3 nädalat. [DAT…" at bounding box center [145, 398] width 180 height 327
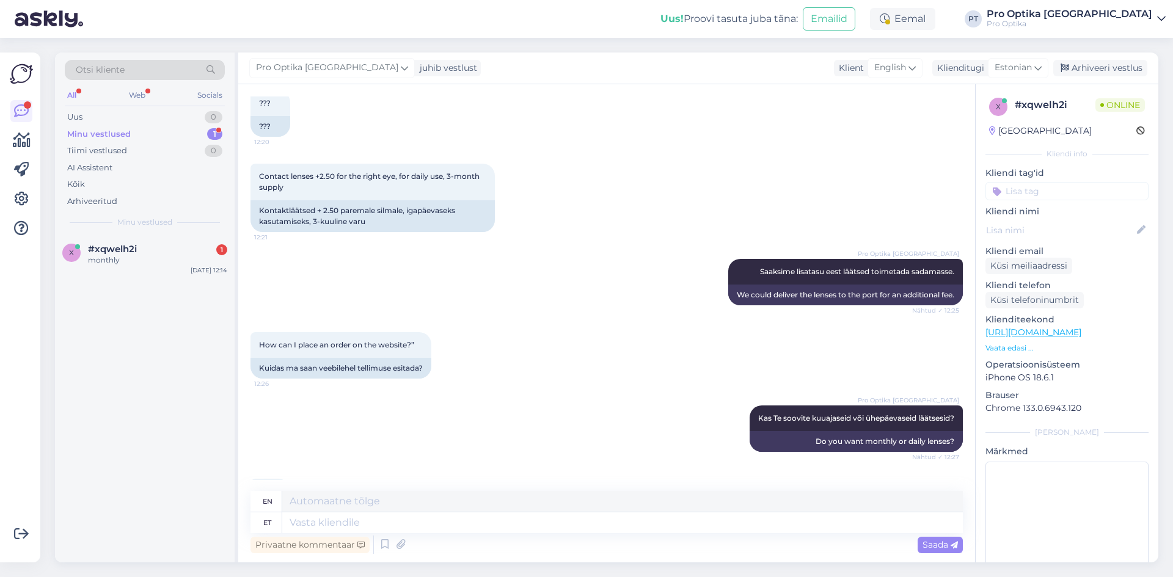
scroll to position [622, 0]
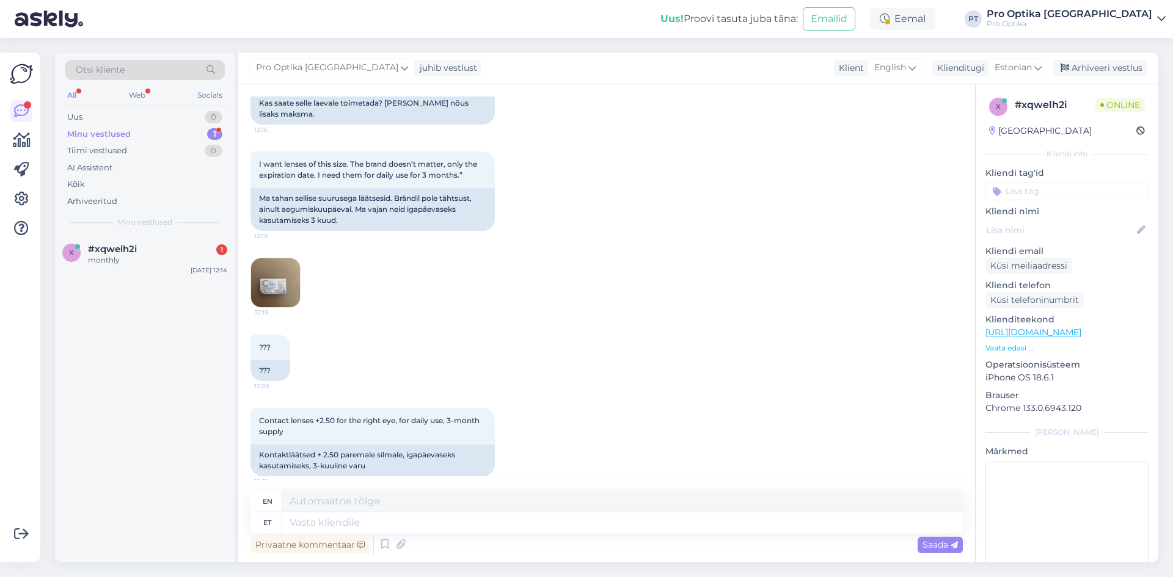
click at [266, 258] on img at bounding box center [275, 282] width 49 height 49
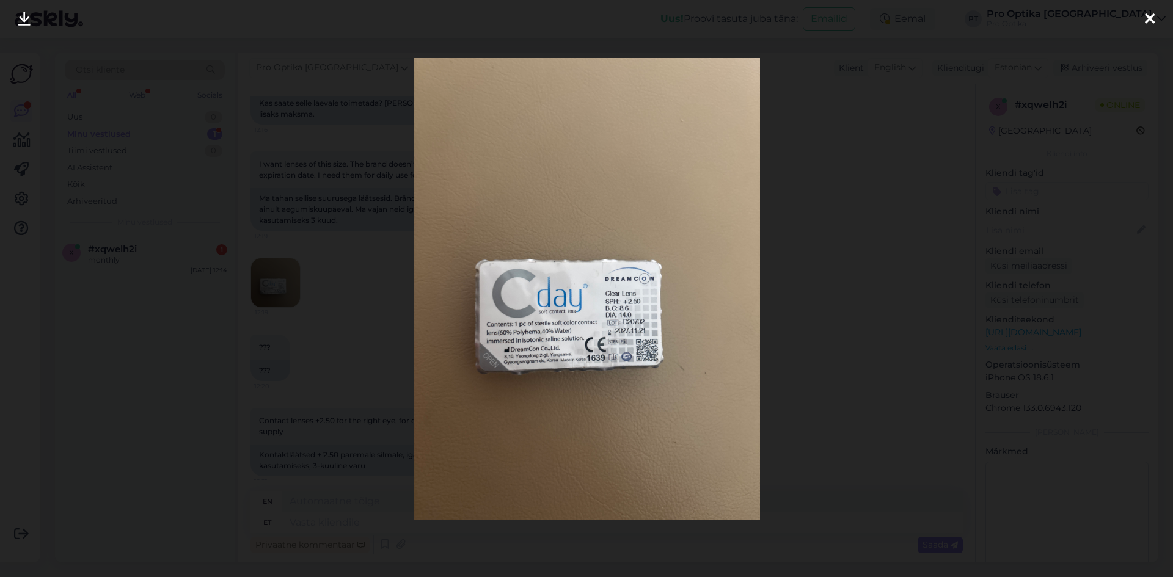
click at [824, 305] on div at bounding box center [586, 288] width 1173 height 577
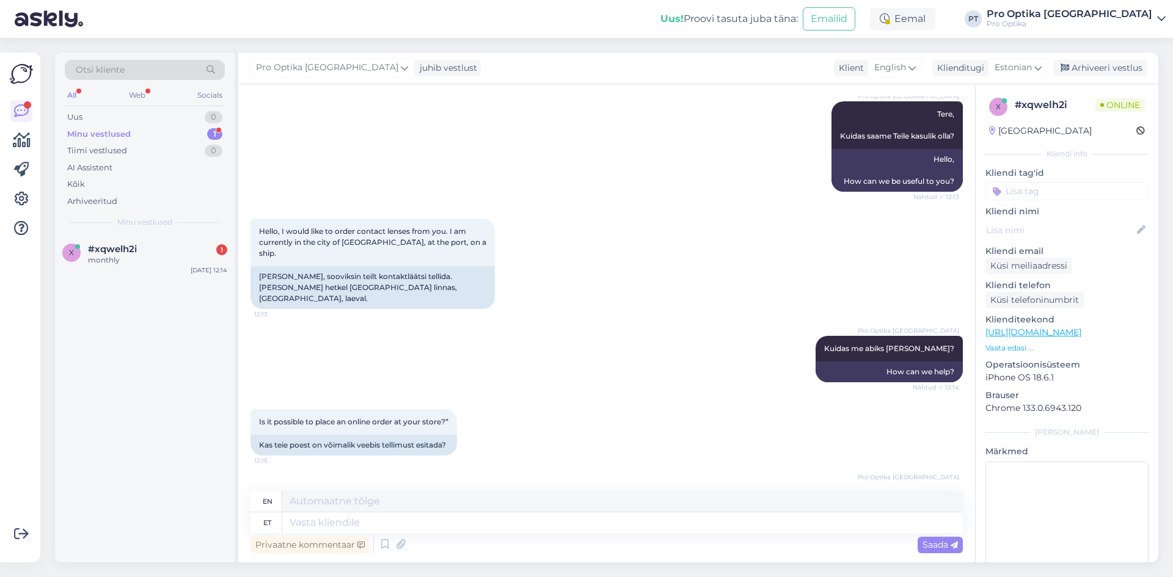
scroll to position [500, 0]
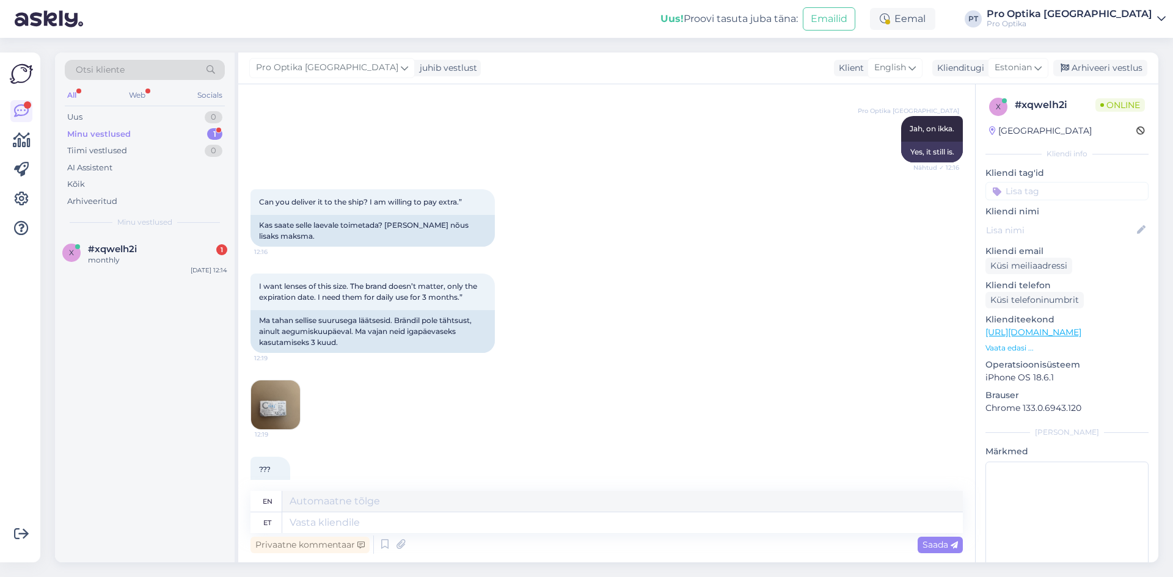
click at [273, 382] on img at bounding box center [275, 405] width 49 height 49
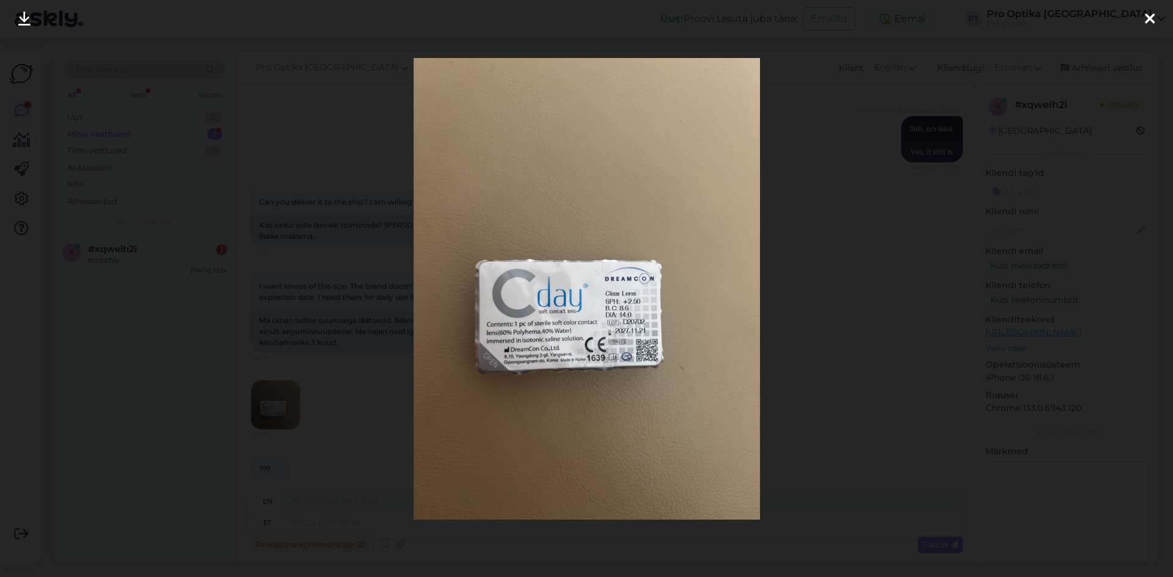
click at [883, 235] on div at bounding box center [586, 288] width 1173 height 577
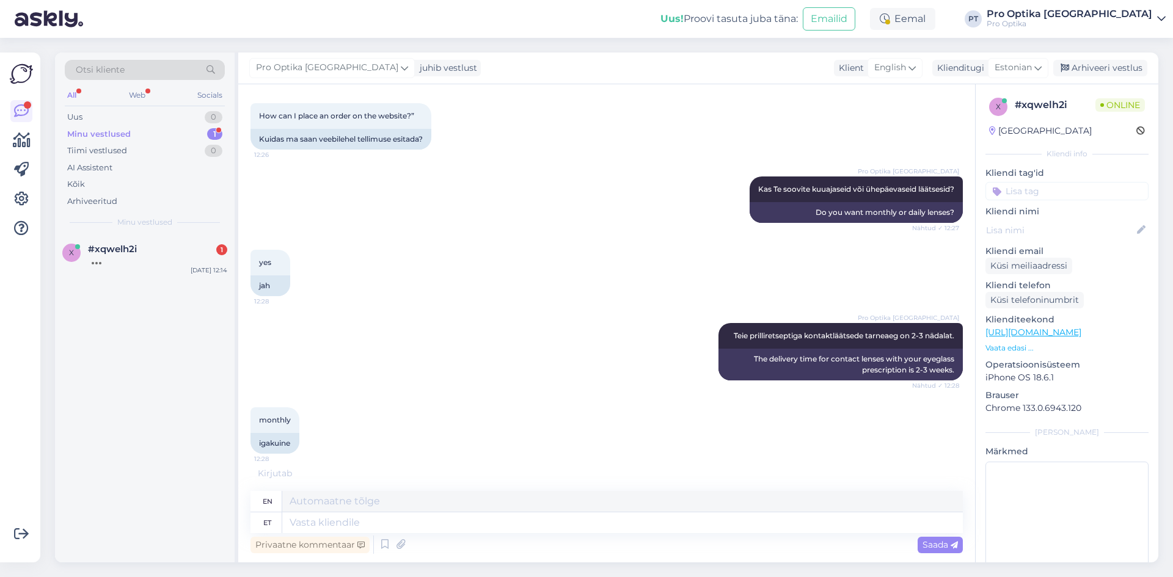
scroll to position [1134, 0]
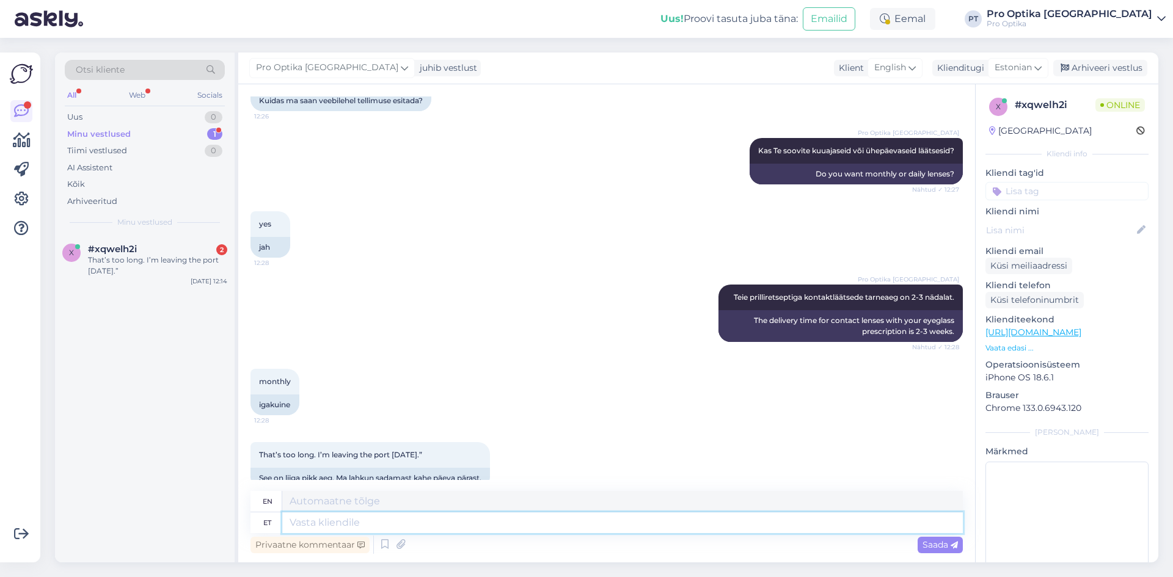
click at [367, 518] on textarea at bounding box center [622, 523] width 681 height 21
type textarea "Kahjuks s"
type textarea "Unfortunately"
type textarea "Kahjuks sellisel ju"
type textarea "Unfortunately, such"
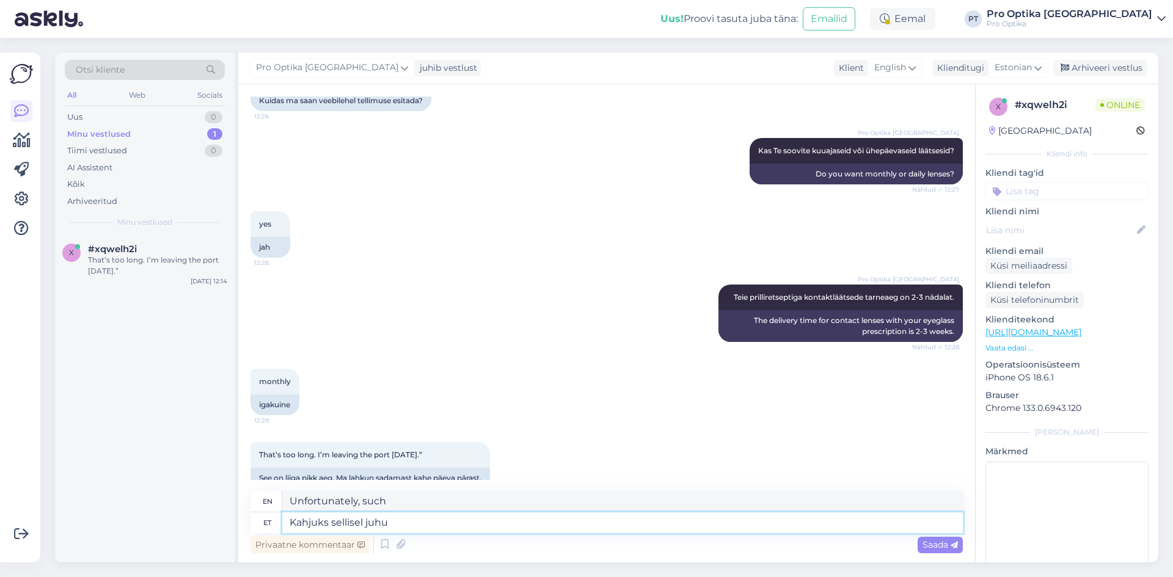
type textarea "Kahjuks sellisel juhu"
type textarea "Unfortunately, in such a case"
type textarea "Kahjuks sellisel juhul ei"
type textarea "Unfortunately, in this case"
type textarea "Kahjuks sellisel juhul ei sa"
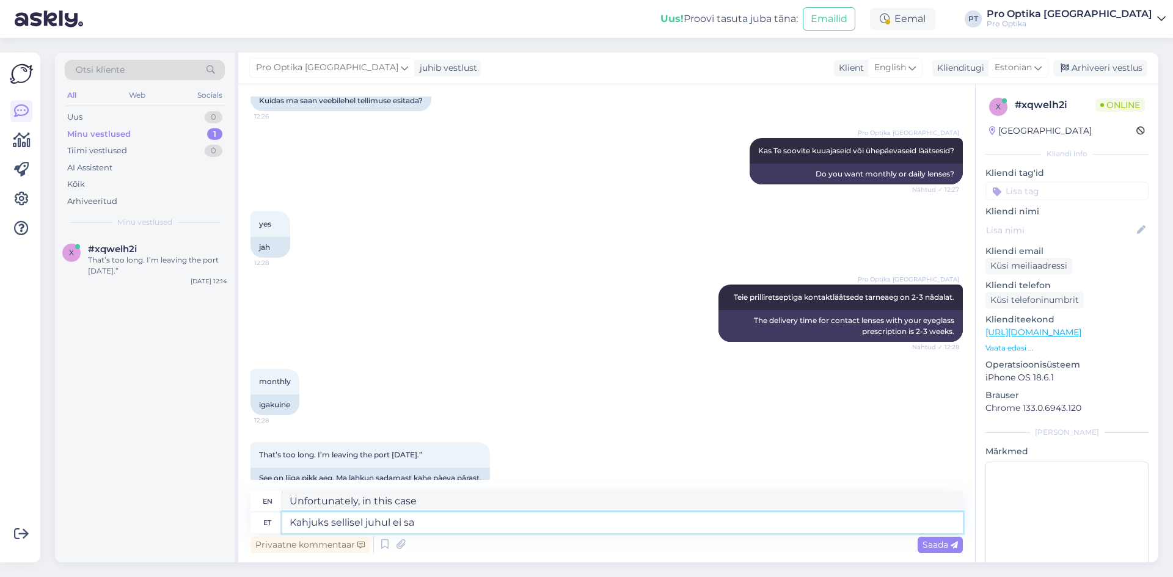
type textarea "Unfortunately, in this case, no"
type textarea "Kahjuks sellisel juhul ei saa me"
type textarea "Unfortunately, in this case we cannot"
type textarea "Kahjuks sellisel juhul ei saa me T"
type textarea "Unfortunately, in this case it is not possible"
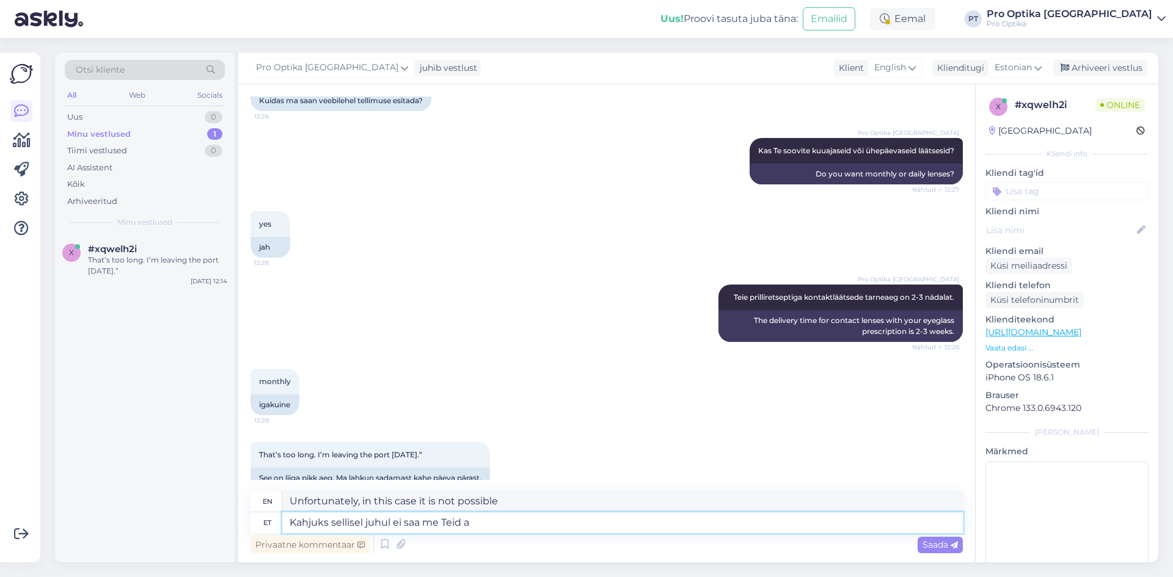
type textarea "Kahjuks sellisel juhul ei saa me Teid ai"
type textarea "Unfortunately, in this case we cannot help you."
type textarea "Kahjuks sellisel juhul ei saa me Teid aidata,"
type textarea "Unfortunately, in this case we cannot help you,"
type textarea "Kahjuks sellisel juhul ei saa me Teid aidata."
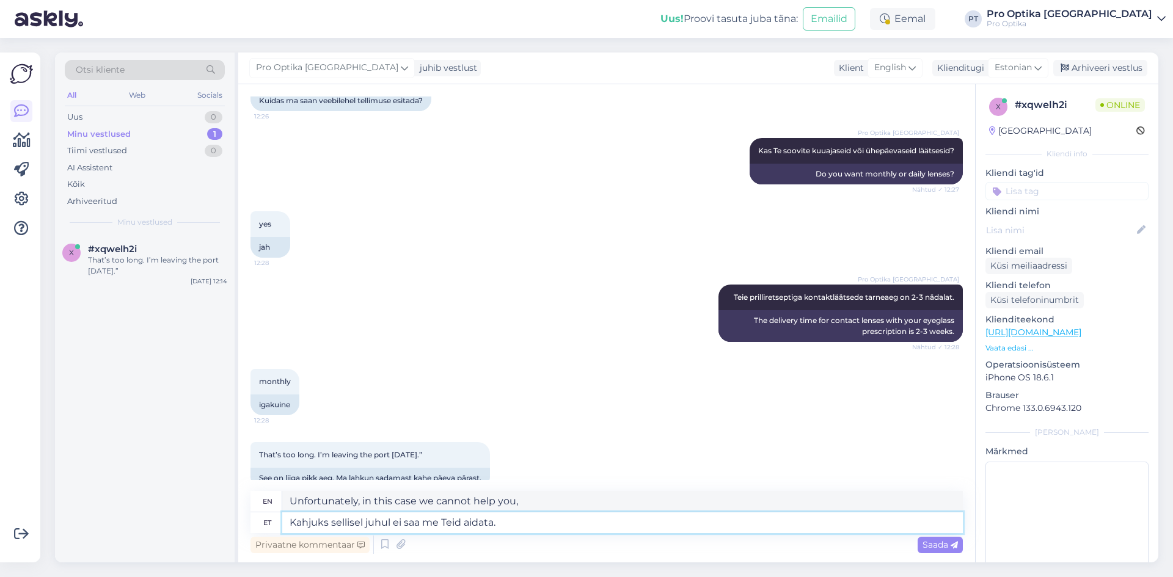
type textarea "Unfortunately, we cannot help you in this case."
type textarea "Kahjuks sellisel juhul ei saa me Teid aidata. + tu"
type textarea "Unfortunately, we cannot help you in this case. +"
type textarea "Kahjuks sellisel juhul ei saa me Teid aidata. + tugevusega l"
type textarea "Unfortunately, in this case we cannot help you. + with strength"
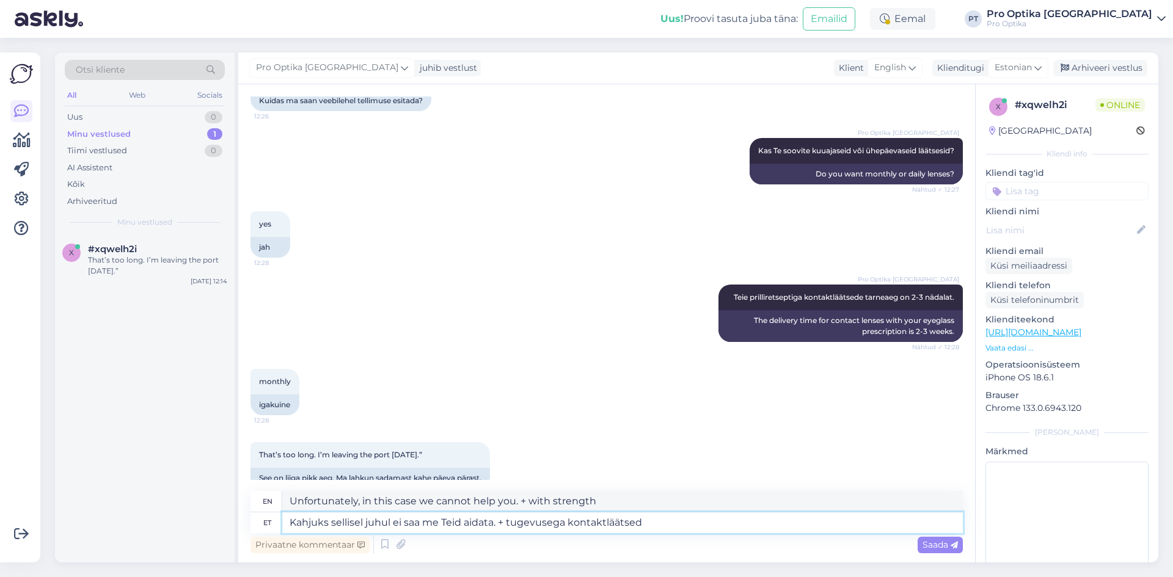
type textarea "Kahjuks sellisel juhul ei saa me Teid aidata. + tugevusega kontaktläätsed o"
type textarea "Unfortunately, we cannot help you in this case. + contact lenses with strength"
type textarea "Kahjuks sellisel juhul ei saa me Teid aidata. + tugevusega kontaktläätsed on"
type textarea "Unfortunately, we cannot help you in this case. + contact lenses are"
type textarea "Kahjuks sellisel juhul ei saa me Teid aidata. + tugevusega kontaktläätsed on kä…"
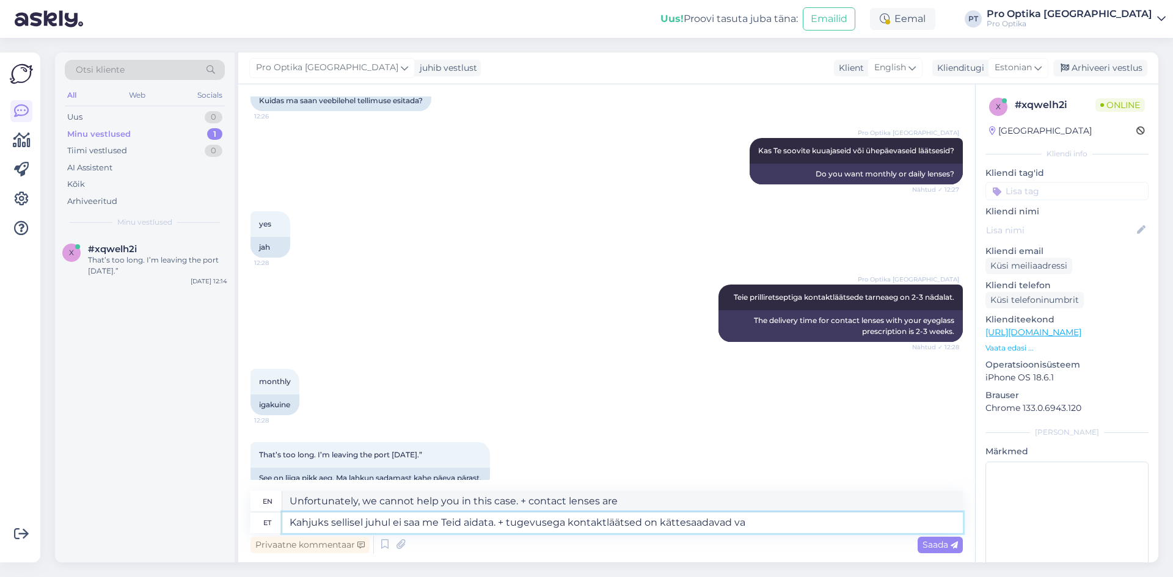
type textarea "Unfortunately, we cannot help you in this case. + contact lenses with strength …"
type textarea "Kahjuks sellisel juhul ei saa me Teid aidata. + tugevusega kontaktläätsed on kä…"
type textarea "Unfortunately, we cannot help you in this case. + contact lenses are only avail…"
type textarea "Kahjuks sellisel juhul ei saa me Teid aidata. + tugevusega kontaktläätsed on kä…"
type textarea "Unfortunately, we cannot help you in this case. + contact lenses are only avail…"
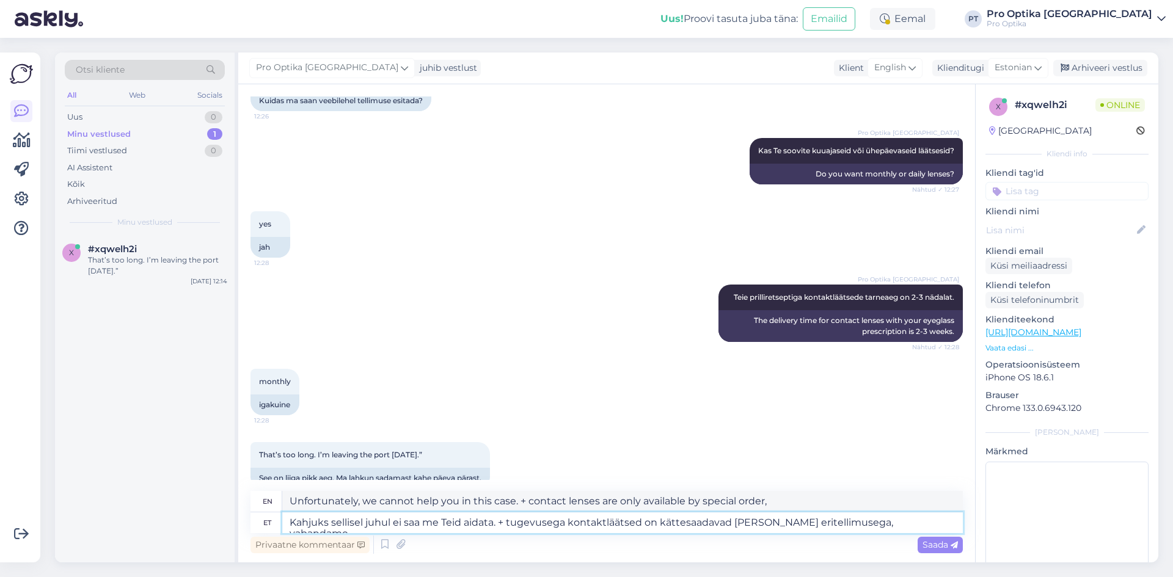
type textarea "Kahjuks sellisel juhul ei saa me Teid aidata. + tugevusega kontaktläätsed on kä…"
type textarea "Unfortunately, we cannot help you in this case. + strength contact lenses are o…"
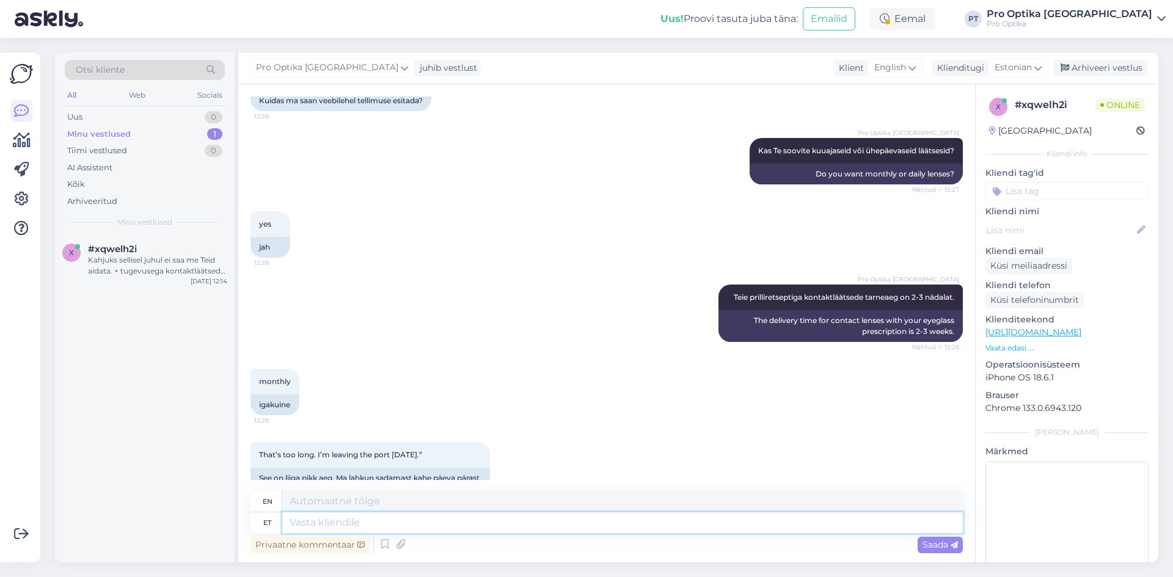
scroll to position [1251, 0]
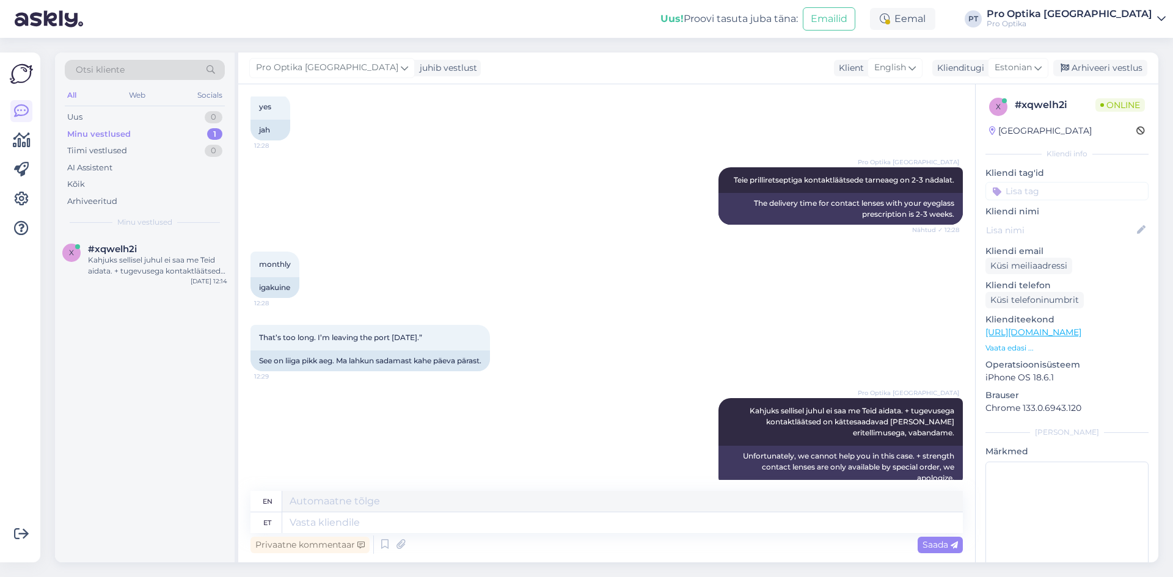
click at [133, 437] on div "x #xqwelh2i Kahjuks sellisel juhul ei saa me Teid aidata. + tugevusega kontaktl…" at bounding box center [145, 398] width 180 height 327
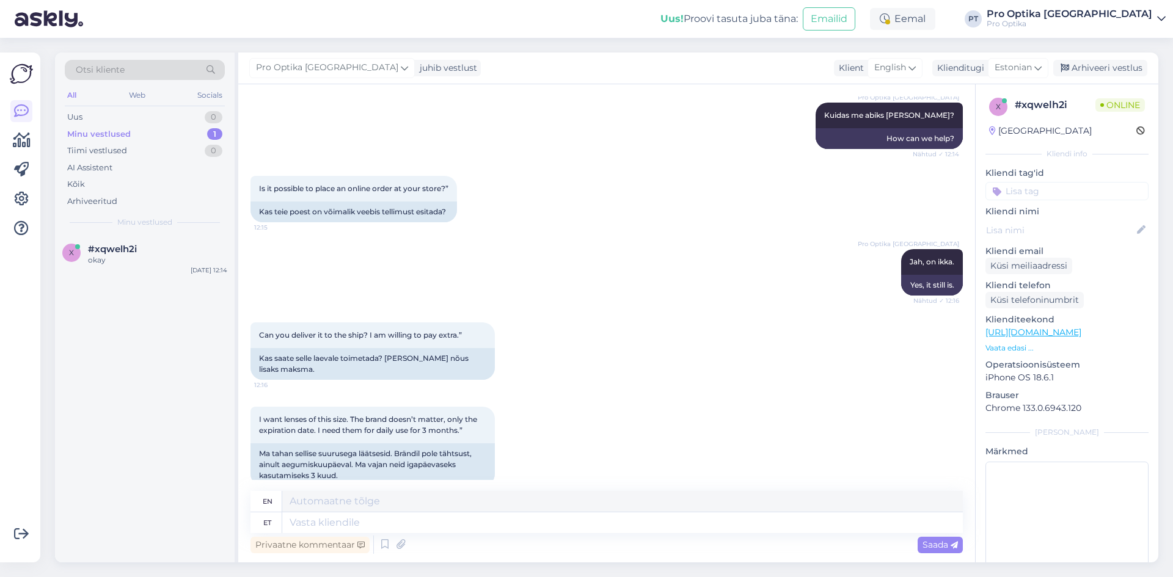
scroll to position [1324, 0]
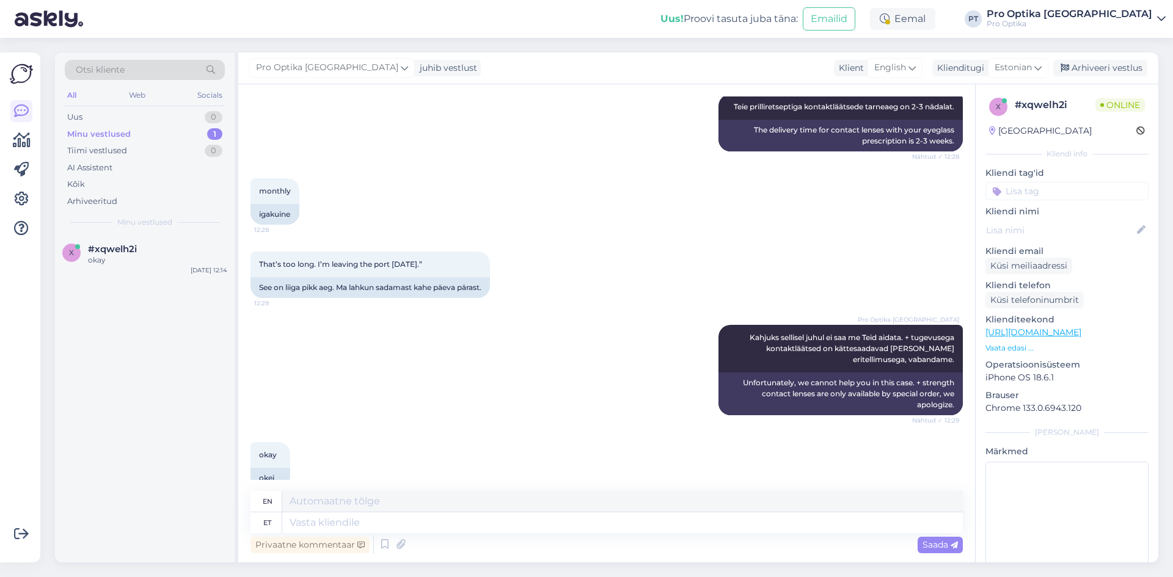
click at [172, 429] on div "x #xqwelh2i okay [DATE] 12:14" at bounding box center [145, 398] width 180 height 327
click at [1110, 67] on div "Arhiveeri vestlus" at bounding box center [1100, 68] width 94 height 16
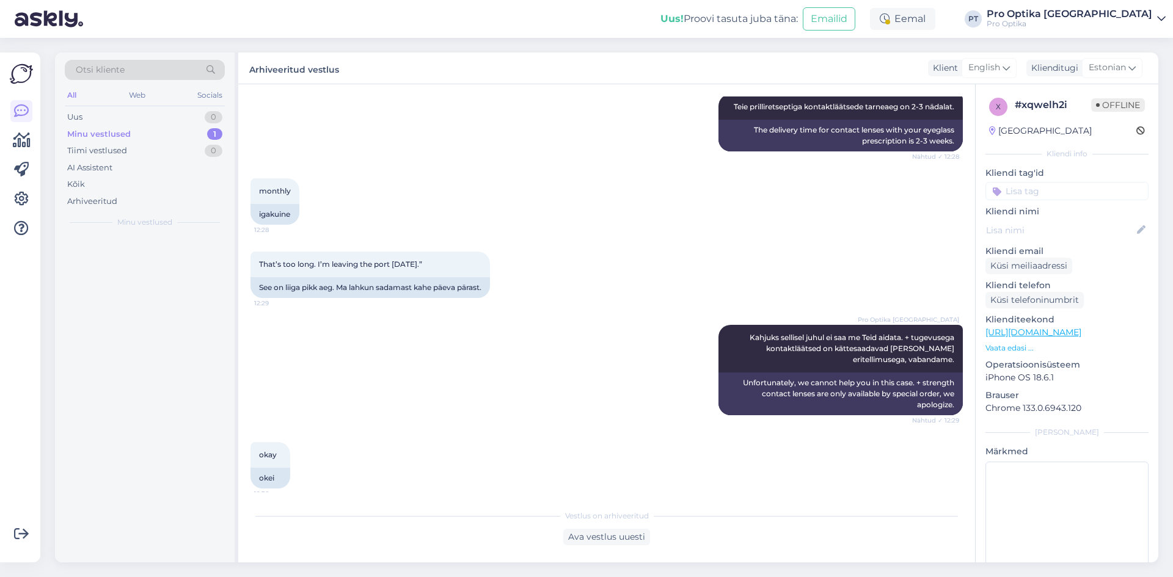
scroll to position [1312, 0]
